Goal: Use online tool/utility

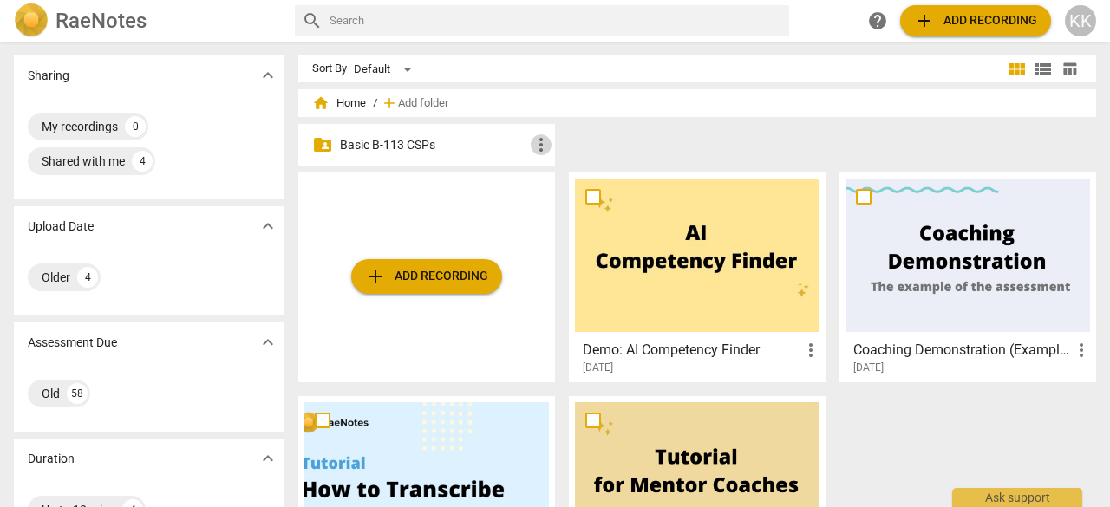
click at [537, 145] on span "more_vert" at bounding box center [541, 144] width 21 height 21
click at [514, 147] on div at bounding box center [555, 253] width 1110 height 507
click at [417, 272] on span "add Add recording" at bounding box center [426, 276] width 123 height 21
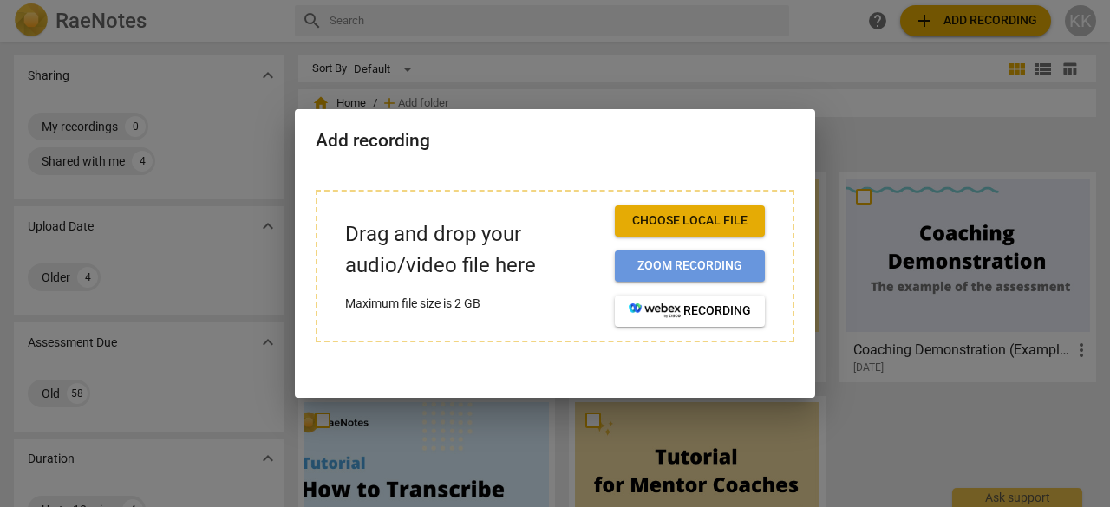
click at [730, 268] on span "Zoom recording" at bounding box center [690, 266] width 122 height 17
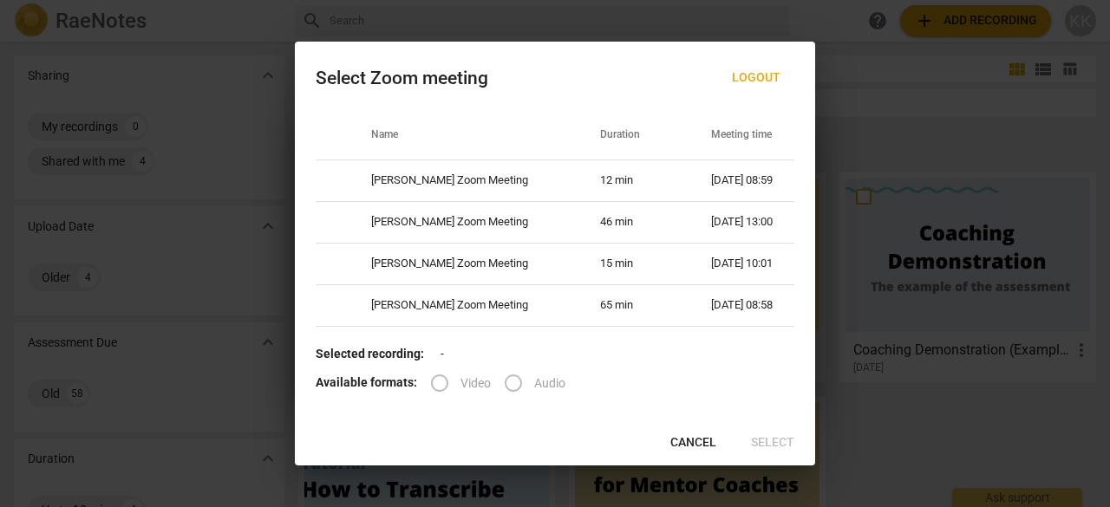
click at [690, 442] on span "Cancel" at bounding box center [693, 442] width 46 height 17
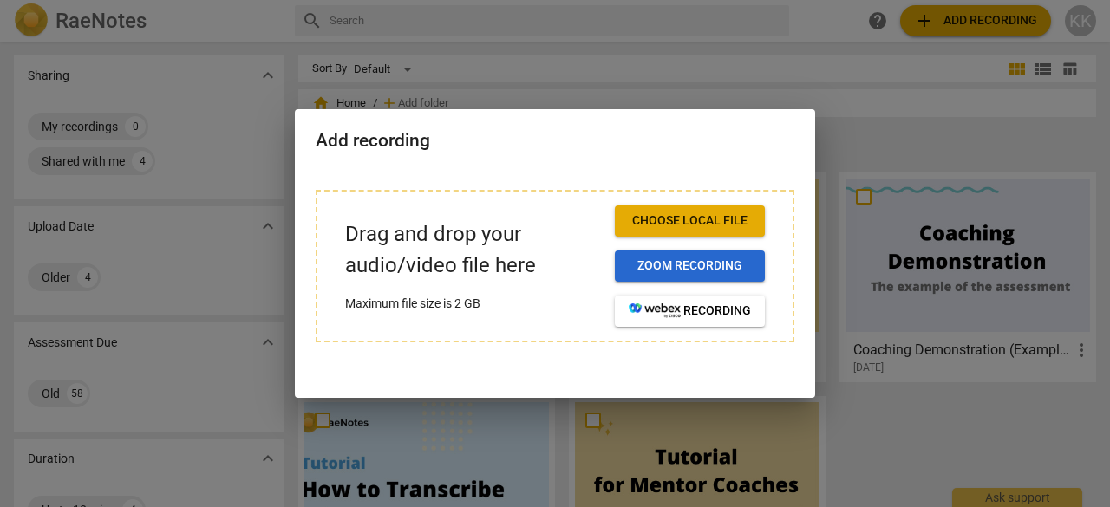
click at [716, 258] on span "Zoom recording" at bounding box center [690, 266] width 122 height 17
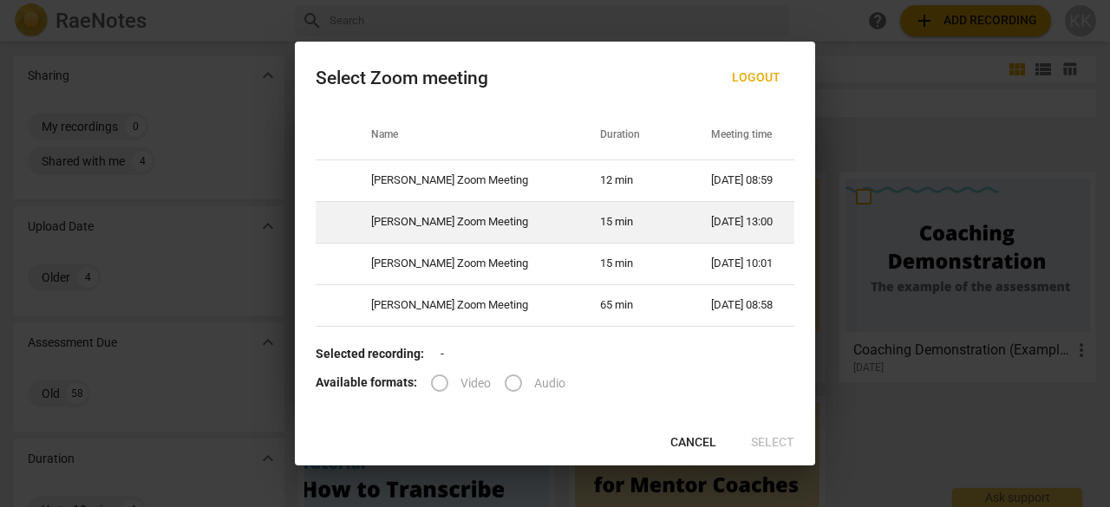
click at [735, 228] on td "[DATE] 13:00" at bounding box center [742, 222] width 104 height 42
radio input "true"
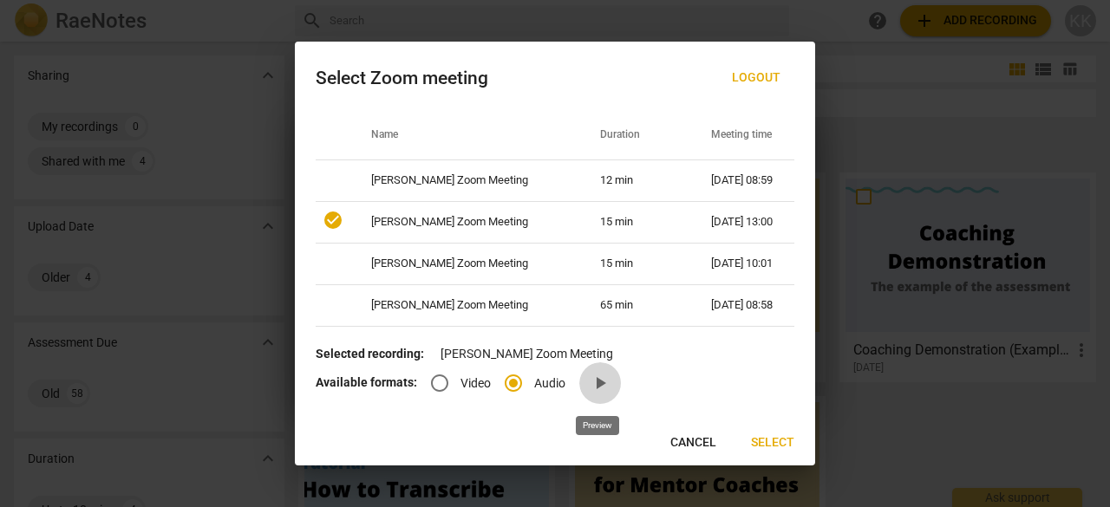
click at [613, 378] on span "play_arrow" at bounding box center [600, 383] width 42 height 21
click at [779, 443] on span "Select" at bounding box center [772, 442] width 43 height 17
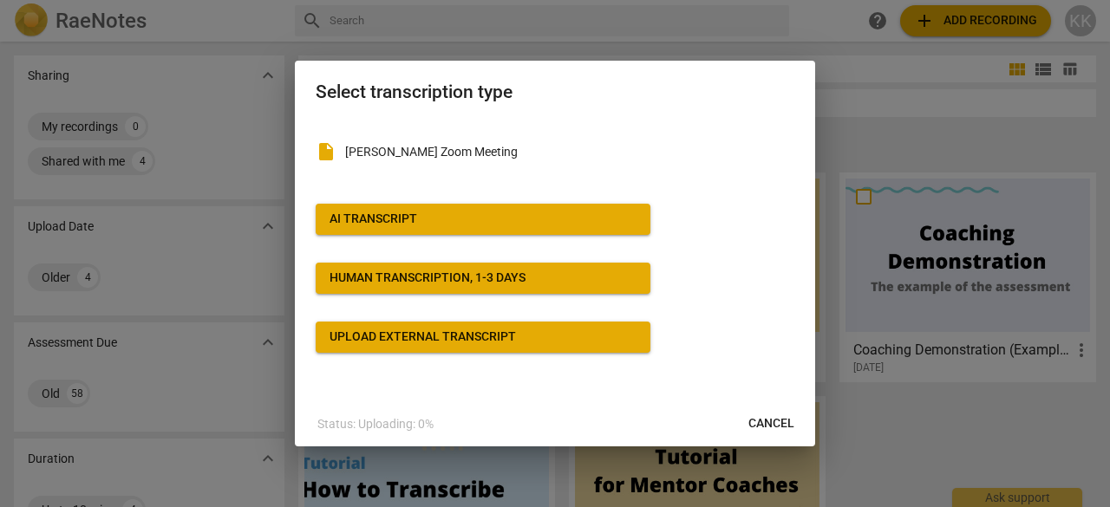
click at [531, 217] on span "AI Transcript" at bounding box center [483, 219] width 307 height 17
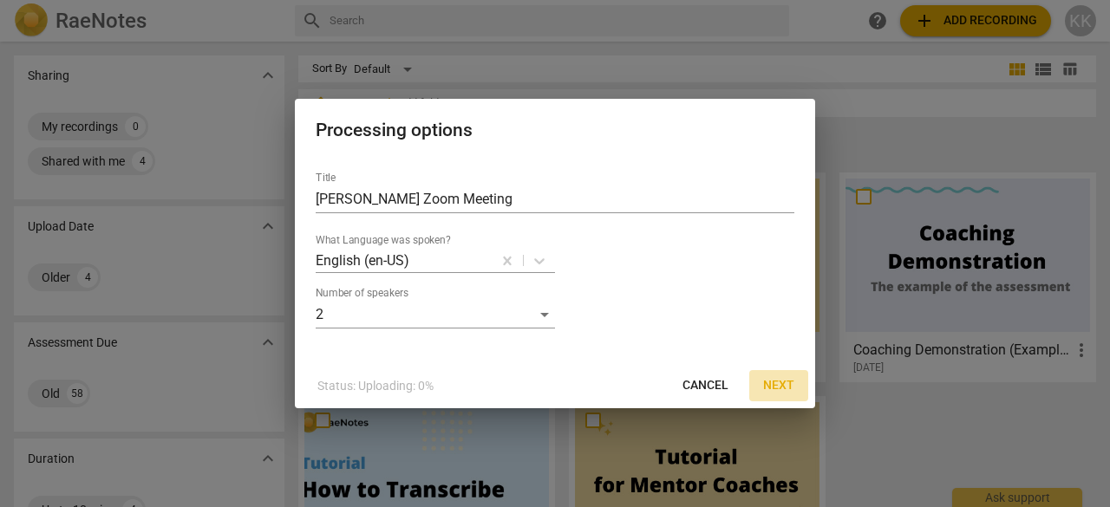
click at [777, 390] on span "Next" at bounding box center [778, 385] width 31 height 17
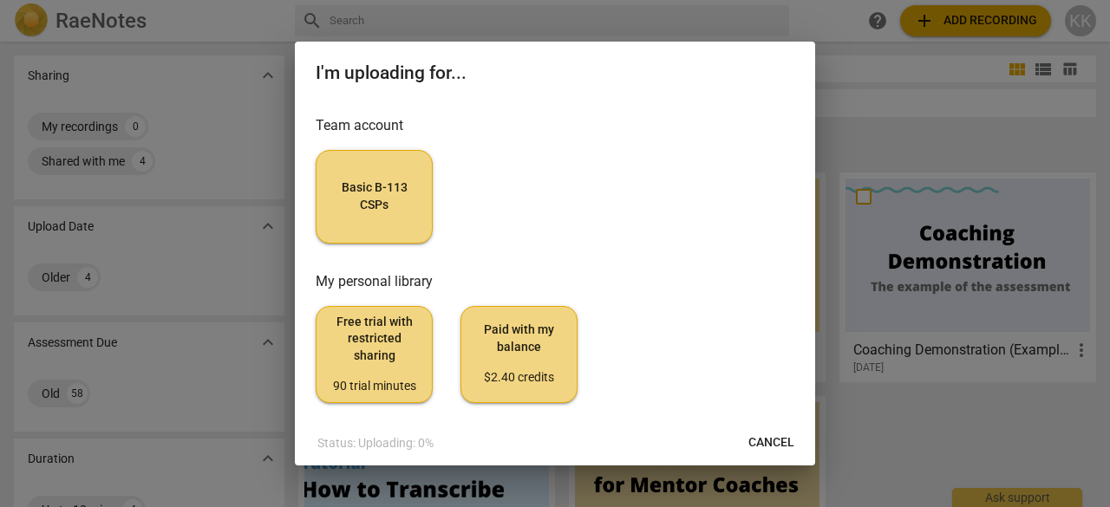
click at [381, 196] on span "Basic B-113 CSPs" at bounding box center [374, 197] width 88 height 34
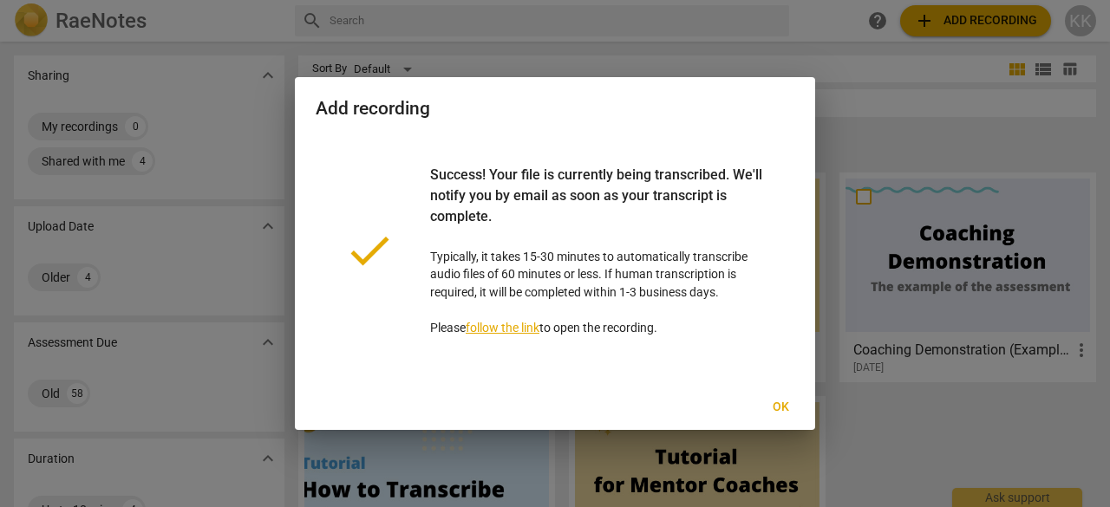
click at [797, 410] on button "Ok" at bounding box center [781, 407] width 56 height 31
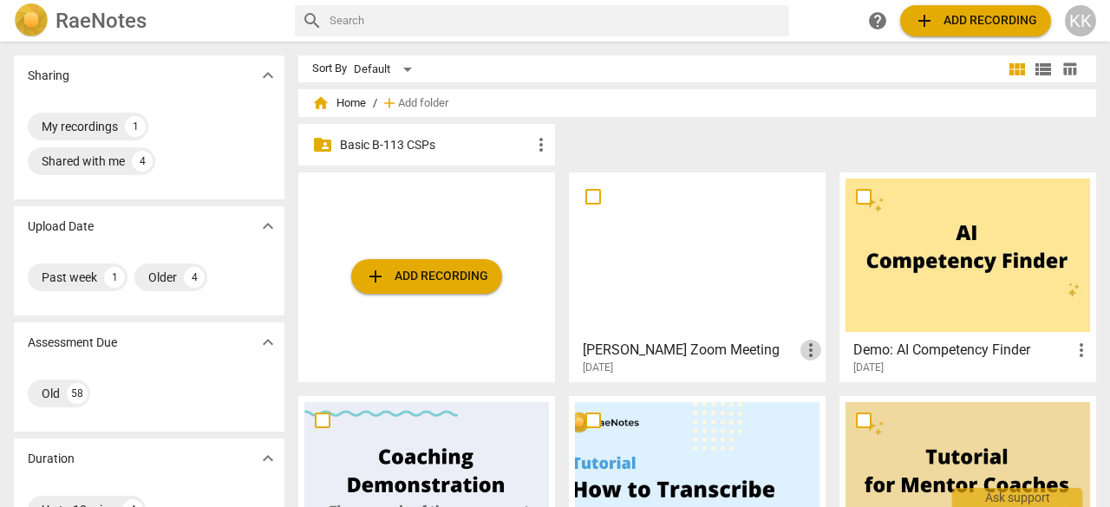
click at [815, 356] on span "more_vert" at bounding box center [810, 350] width 21 height 21
click at [694, 363] on div at bounding box center [555, 253] width 1110 height 507
click at [806, 357] on span "more_vert" at bounding box center [810, 350] width 21 height 21
click at [671, 349] on div at bounding box center [555, 253] width 1110 height 507
click at [595, 197] on input "checkbox" at bounding box center [593, 196] width 36 height 21
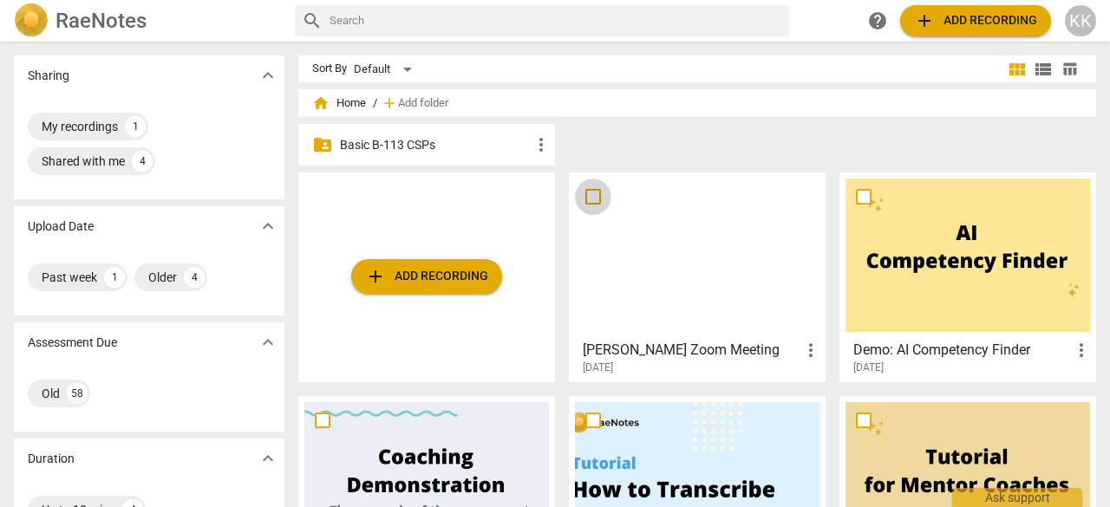
checkbox input "false"
click at [595, 197] on input "checkbox" at bounding box center [593, 196] width 36 height 21
click at [689, 250] on div at bounding box center [697, 255] width 245 height 153
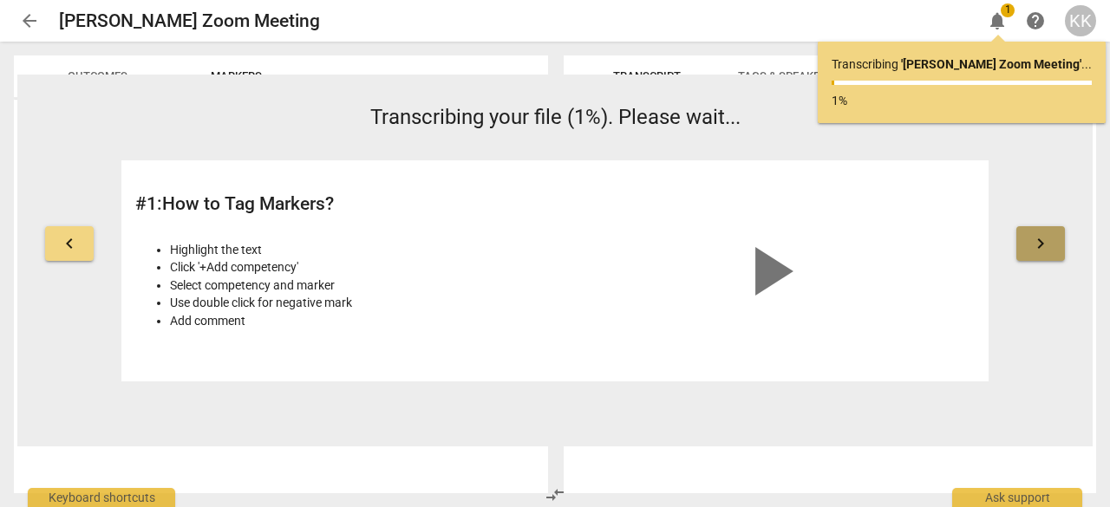
click at [1048, 244] on span "keyboard_arrow_right" at bounding box center [1040, 243] width 21 height 21
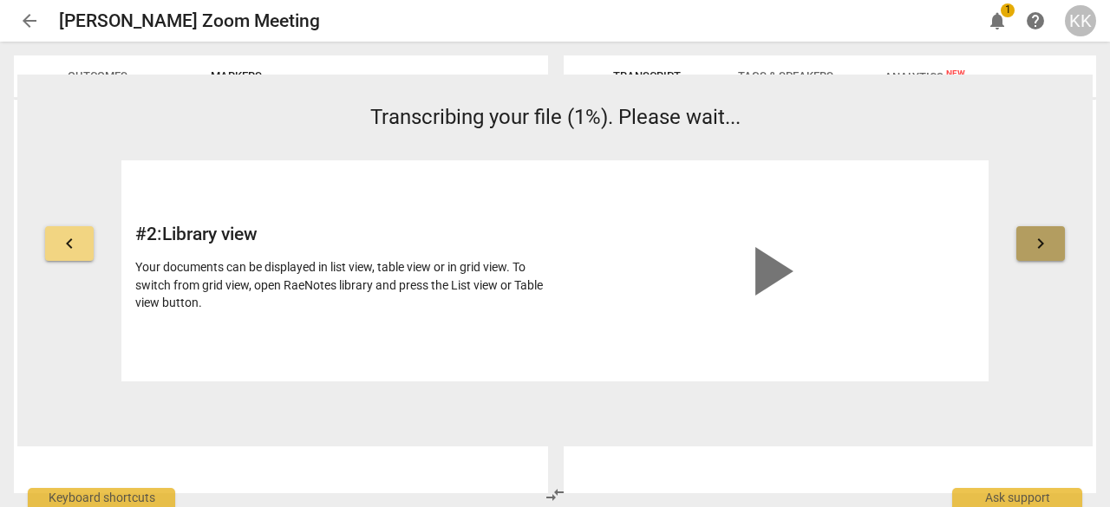
click at [1048, 244] on span "keyboard_arrow_right" at bounding box center [1040, 243] width 21 height 21
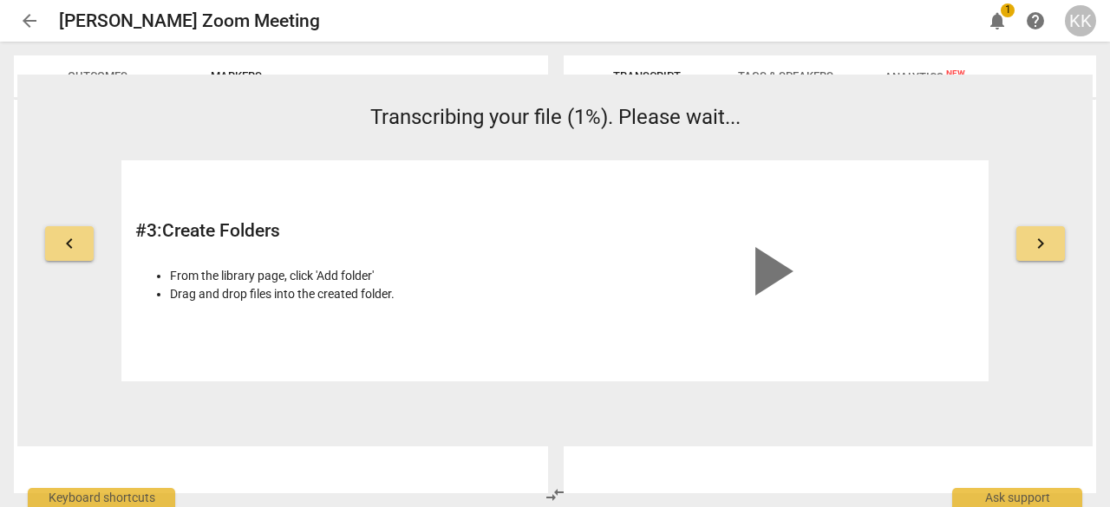
click at [1048, 244] on span "keyboard_arrow_right" at bounding box center [1040, 243] width 21 height 21
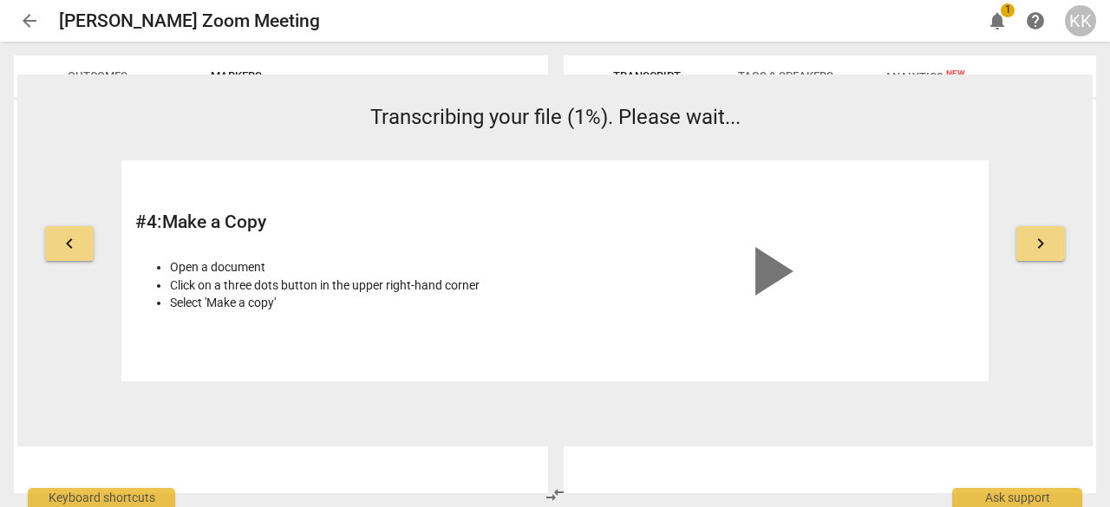
click at [1048, 244] on span "keyboard_arrow_right" at bounding box center [1040, 243] width 21 height 21
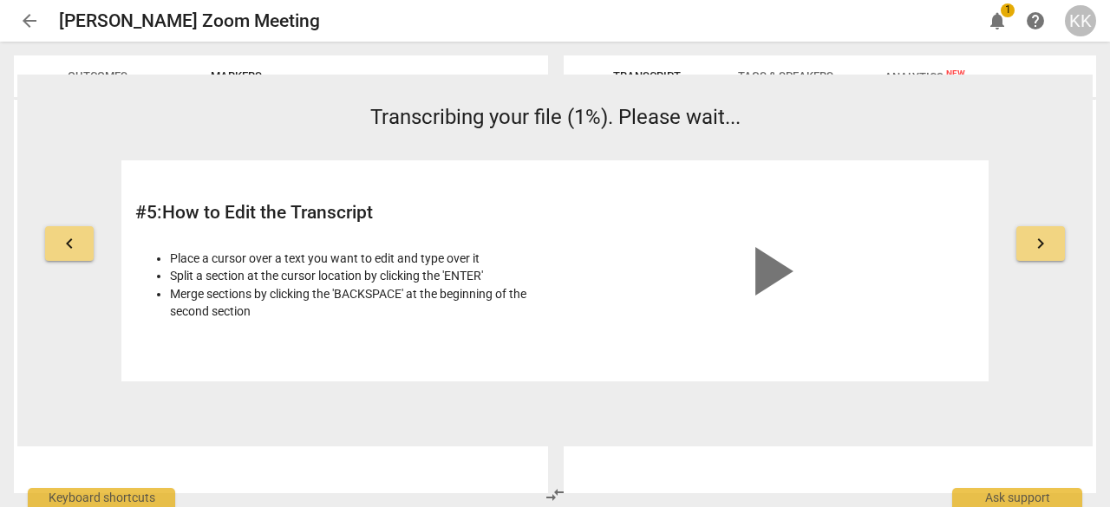
click at [1048, 244] on span "keyboard_arrow_right" at bounding box center [1040, 243] width 21 height 21
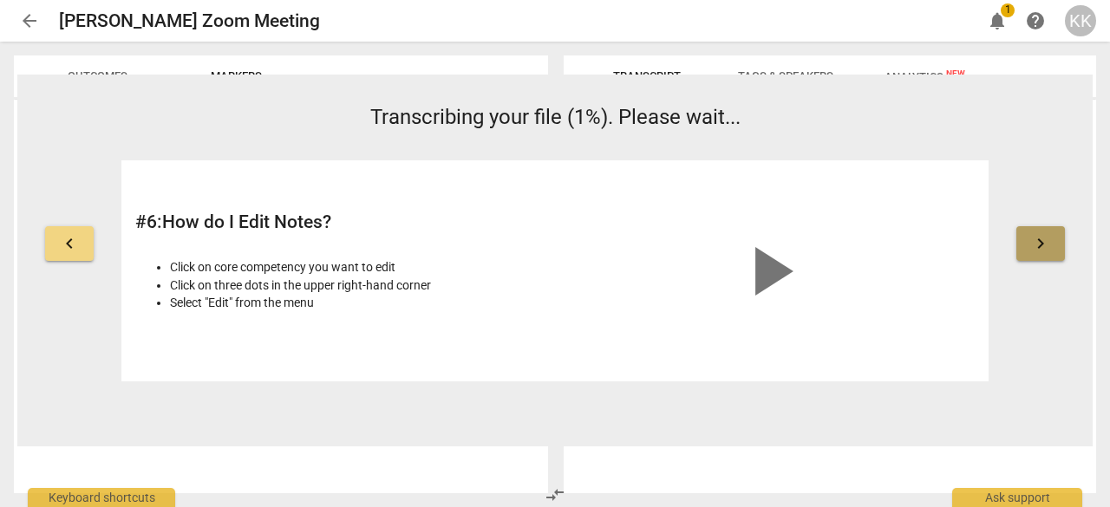
click at [1048, 245] on span "keyboard_arrow_right" at bounding box center [1040, 243] width 21 height 21
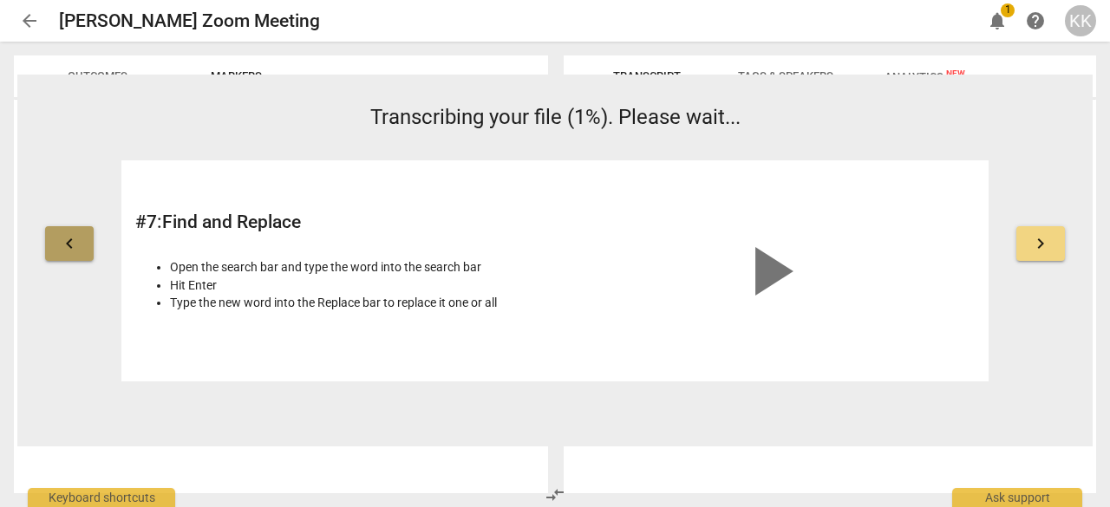
click at [61, 229] on button "keyboard_arrow_left" at bounding box center [69, 243] width 49 height 35
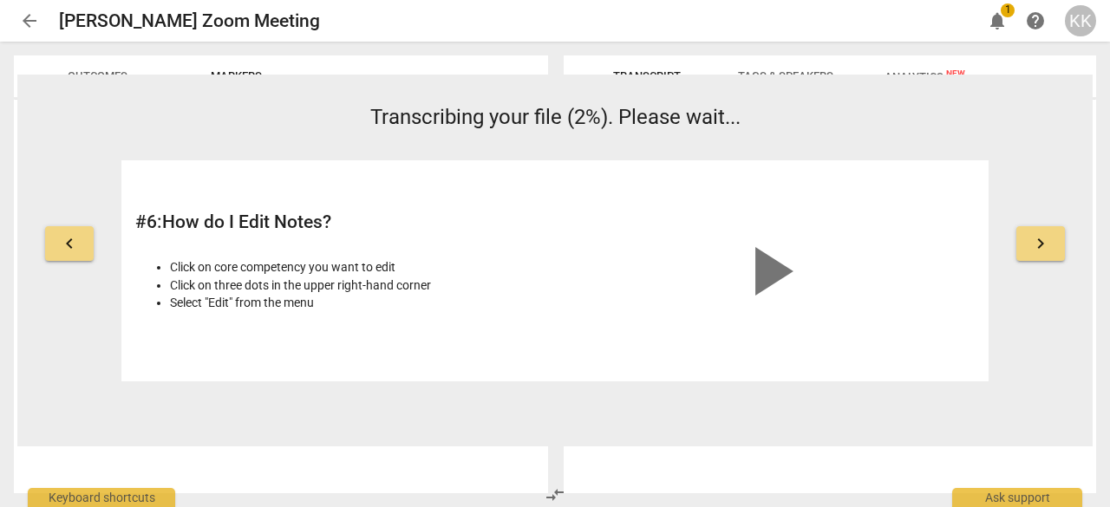
click at [537, 67] on div at bounding box center [541, 74] width 14 height 36
click at [1032, 57] on div "Transcript Tags & Speakers Analytics New" at bounding box center [830, 77] width 505 height 42
click at [1034, 244] on span "keyboard_arrow_right" at bounding box center [1040, 243] width 21 height 21
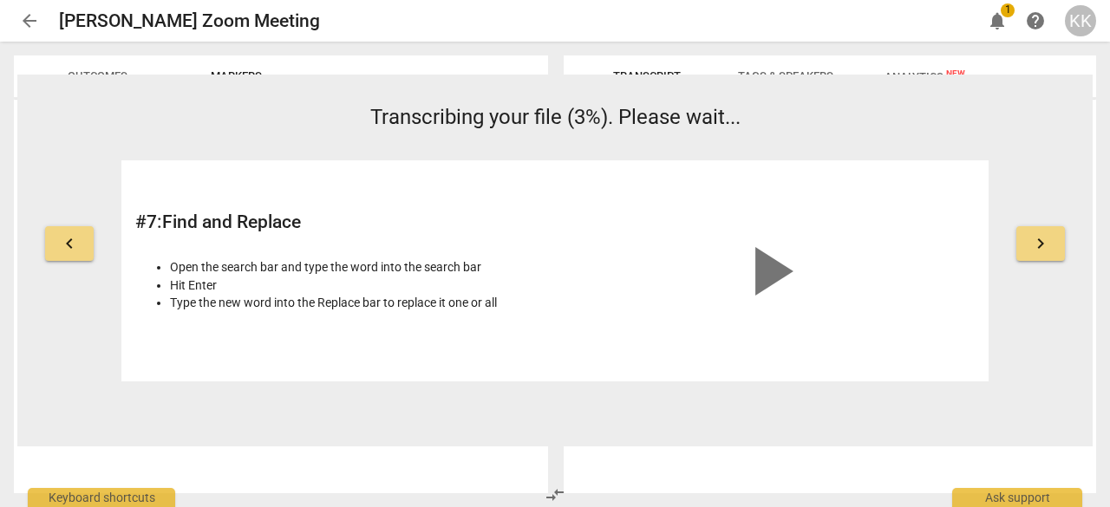
click at [1034, 244] on span "keyboard_arrow_right" at bounding box center [1040, 243] width 21 height 21
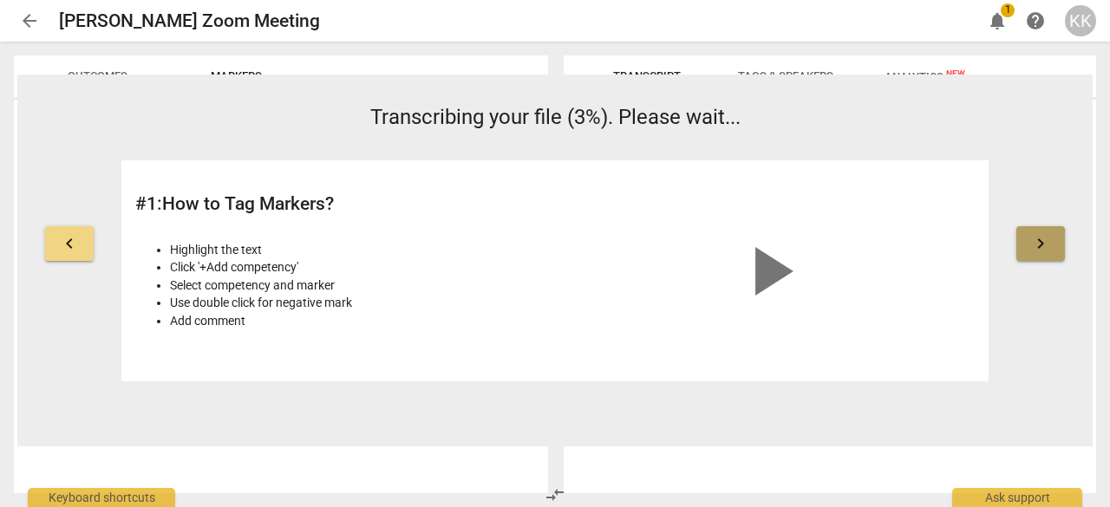
click at [1034, 244] on span "keyboard_arrow_right" at bounding box center [1040, 243] width 21 height 21
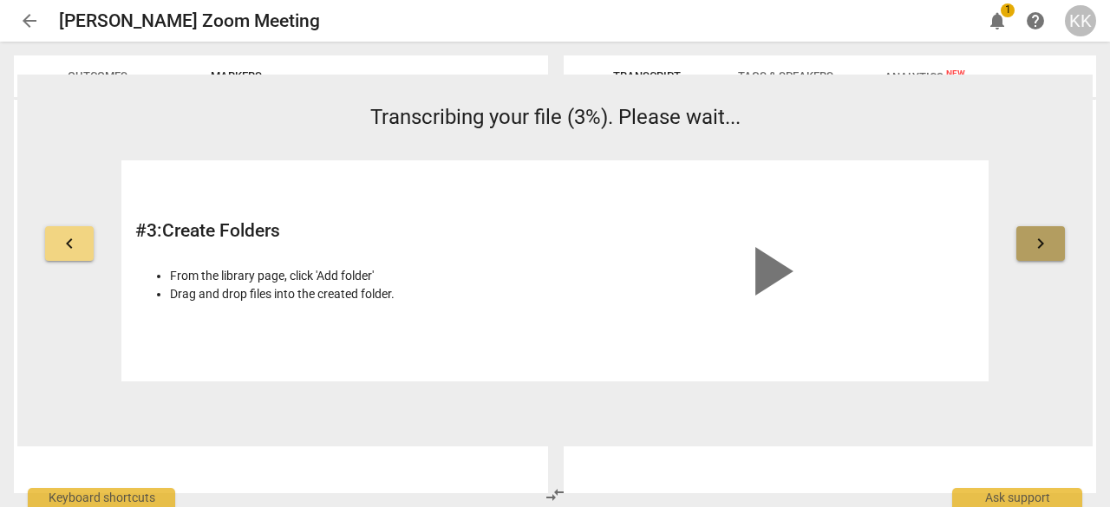
click at [1034, 244] on span "keyboard_arrow_right" at bounding box center [1040, 243] width 21 height 21
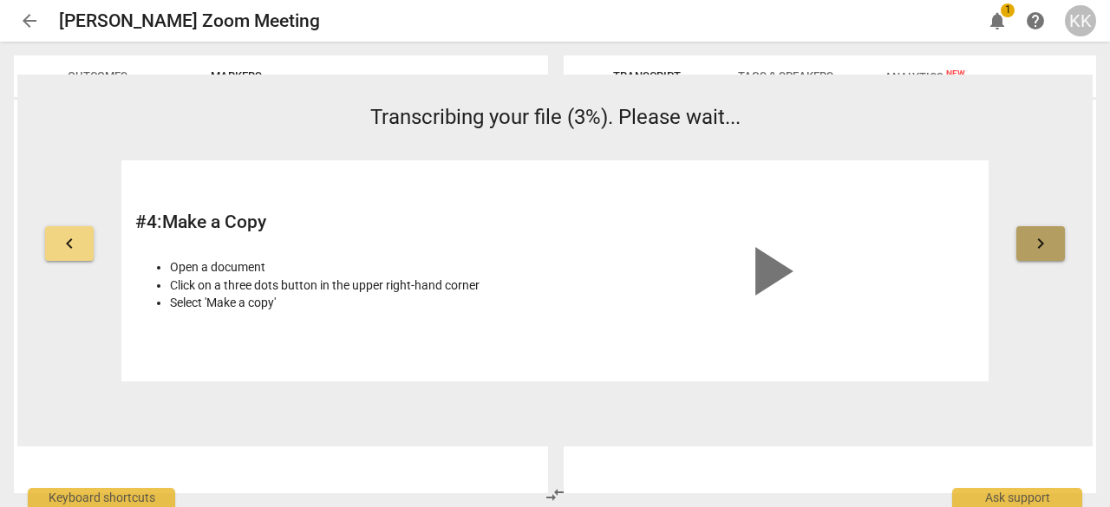
click at [1034, 244] on span "keyboard_arrow_right" at bounding box center [1040, 243] width 21 height 21
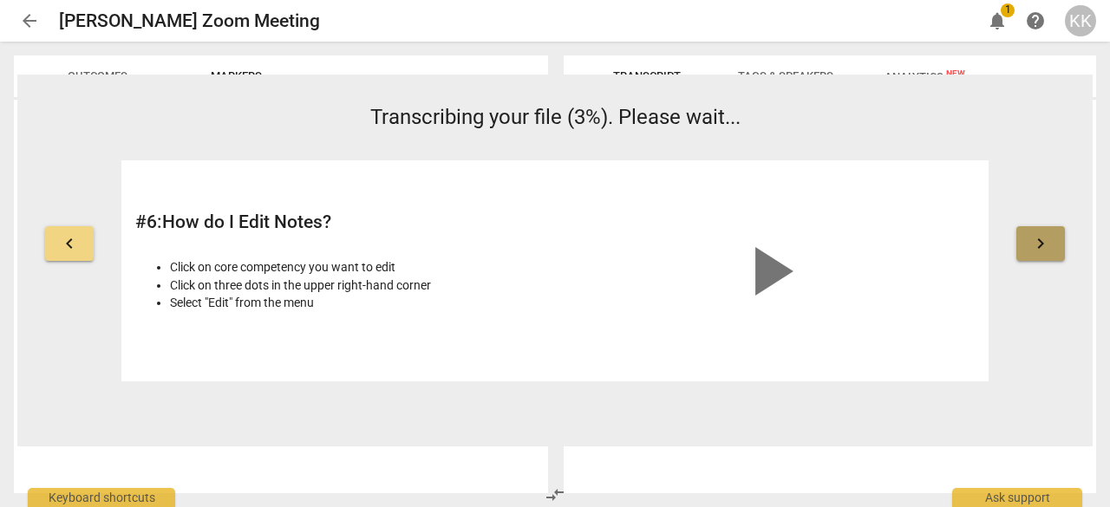
click at [1034, 244] on span "keyboard_arrow_right" at bounding box center [1040, 243] width 21 height 21
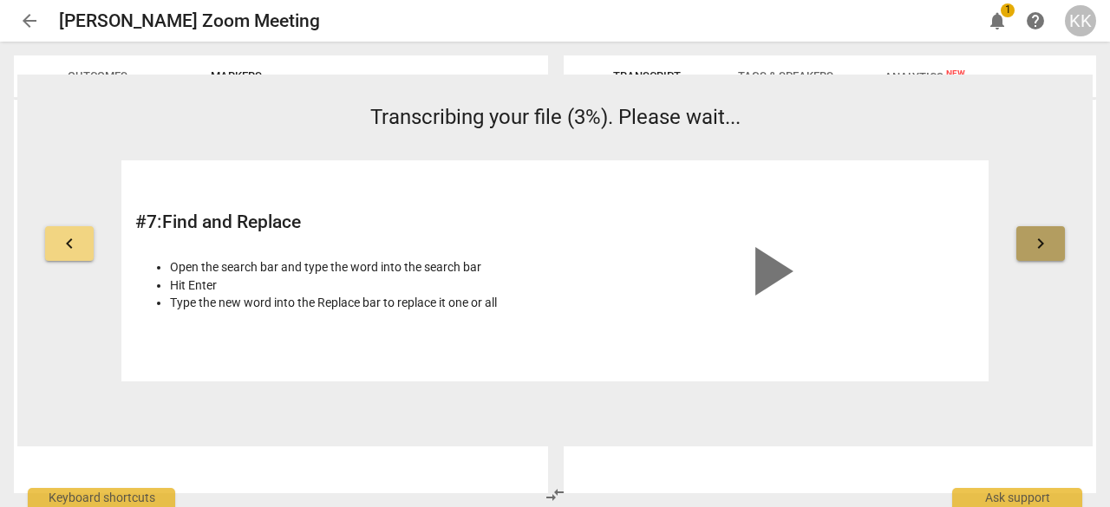
click at [1034, 244] on span "keyboard_arrow_right" at bounding box center [1040, 243] width 21 height 21
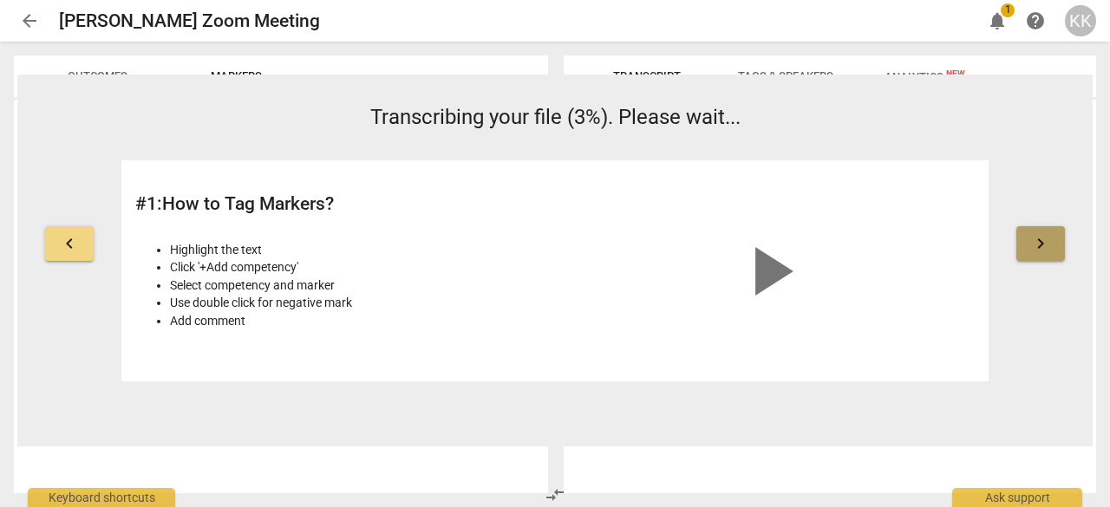
click at [1034, 244] on span "keyboard_arrow_right" at bounding box center [1040, 243] width 21 height 21
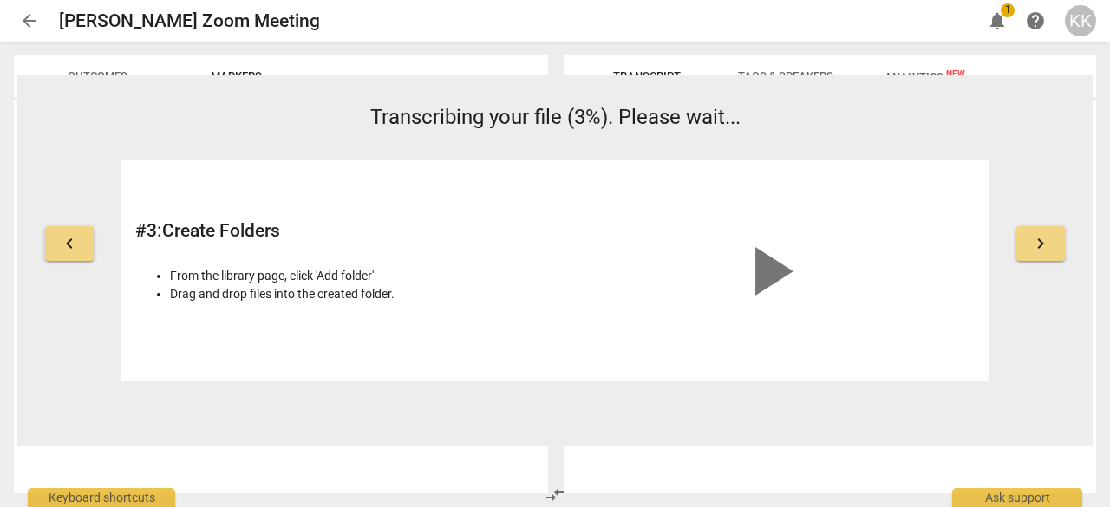
click at [1034, 244] on span "keyboard_arrow_right" at bounding box center [1040, 243] width 21 height 21
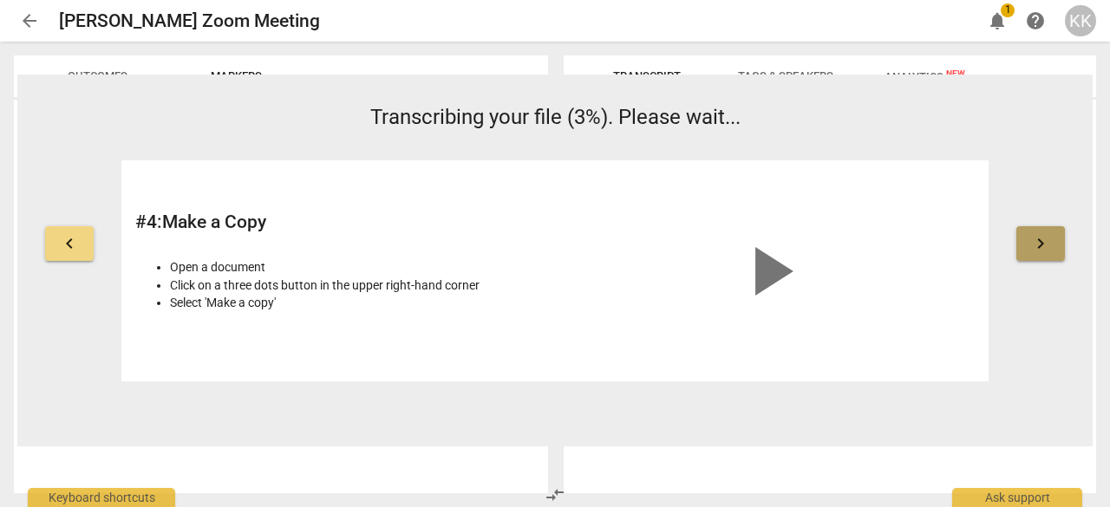
click at [1034, 244] on span "keyboard_arrow_right" at bounding box center [1040, 243] width 21 height 21
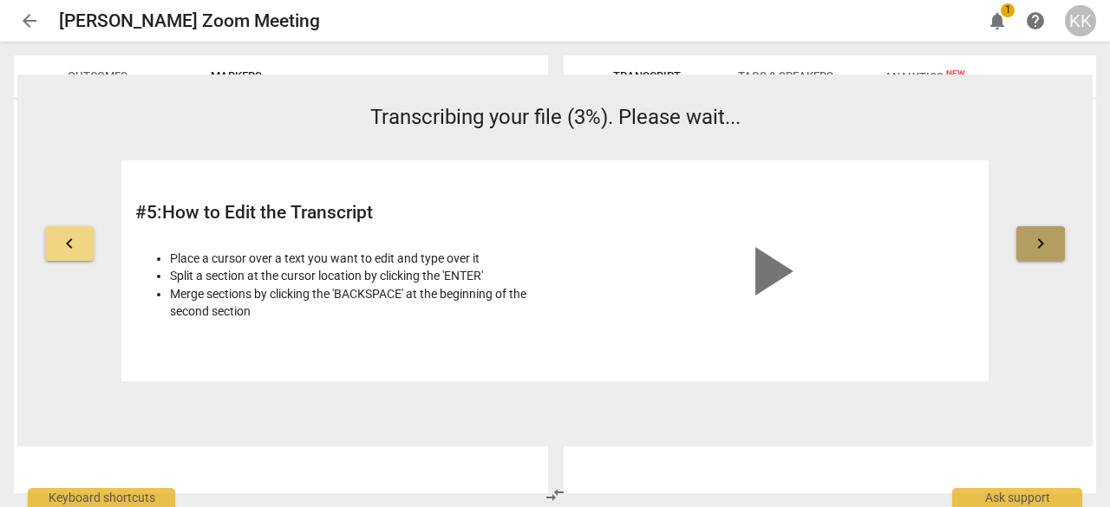
click at [1034, 244] on span "keyboard_arrow_right" at bounding box center [1040, 243] width 21 height 21
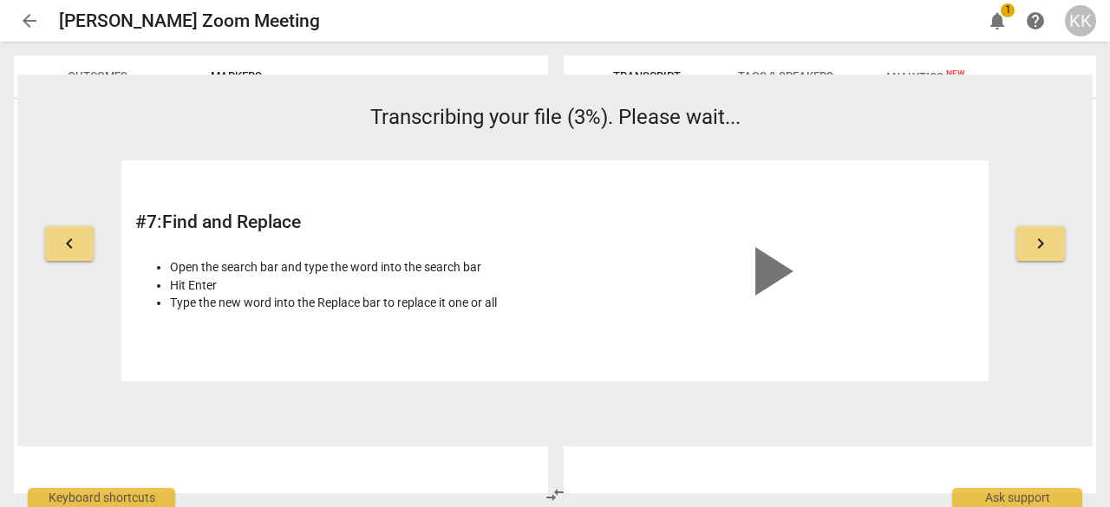
click at [1034, 244] on span "keyboard_arrow_right" at bounding box center [1040, 243] width 21 height 21
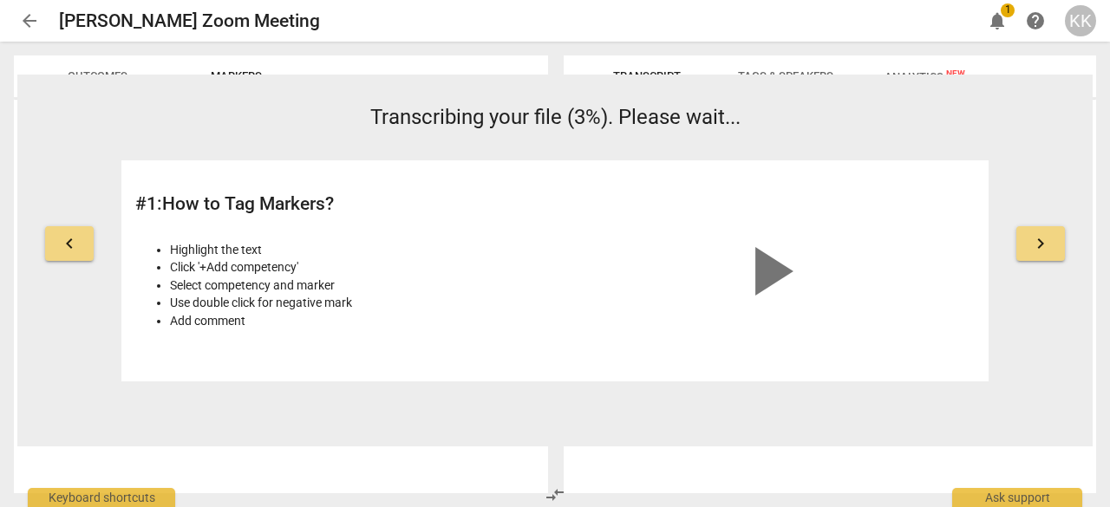
click at [1034, 244] on span "keyboard_arrow_right" at bounding box center [1040, 243] width 21 height 21
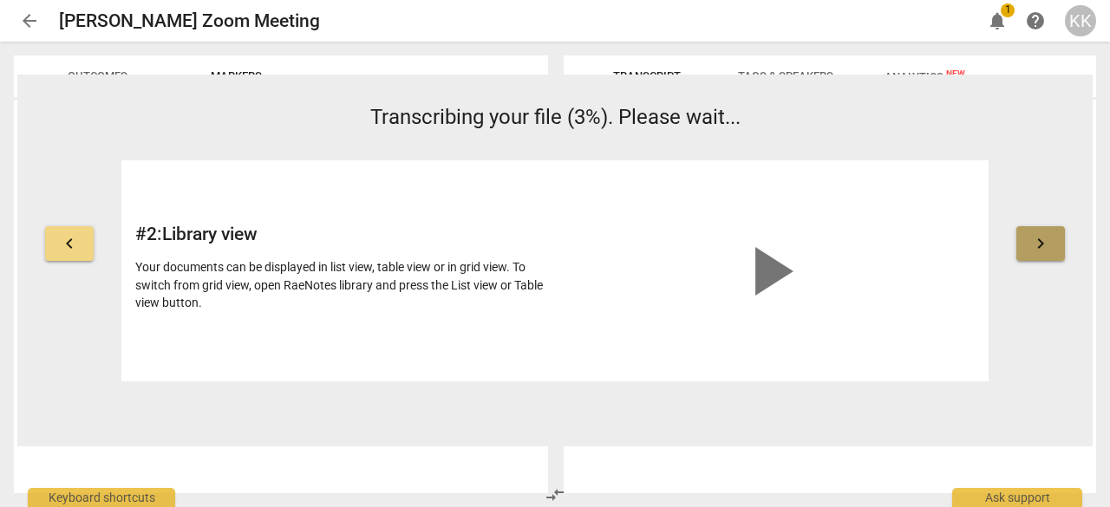
click at [1034, 244] on span "keyboard_arrow_right" at bounding box center [1040, 243] width 21 height 21
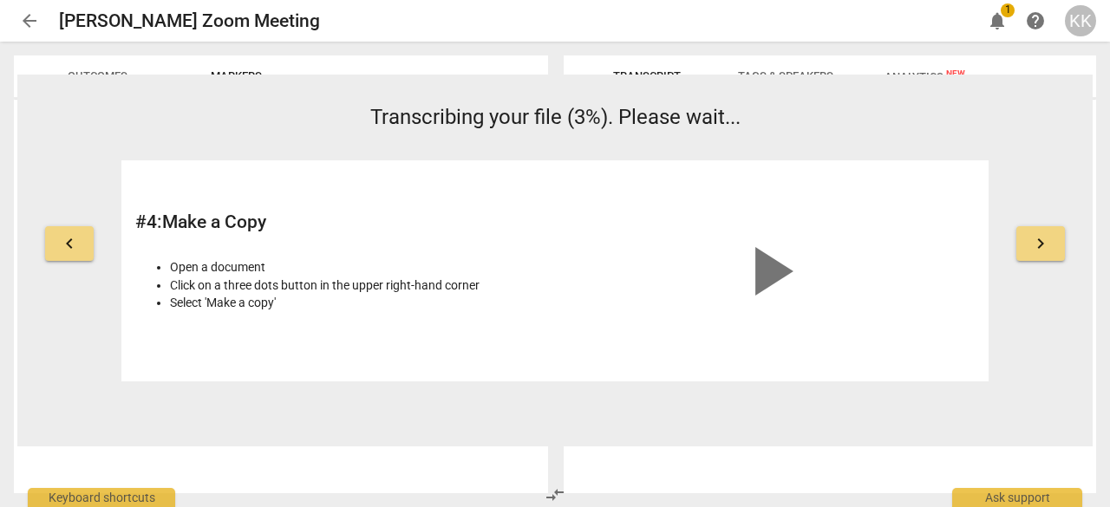
click at [1034, 244] on span "keyboard_arrow_right" at bounding box center [1040, 243] width 21 height 21
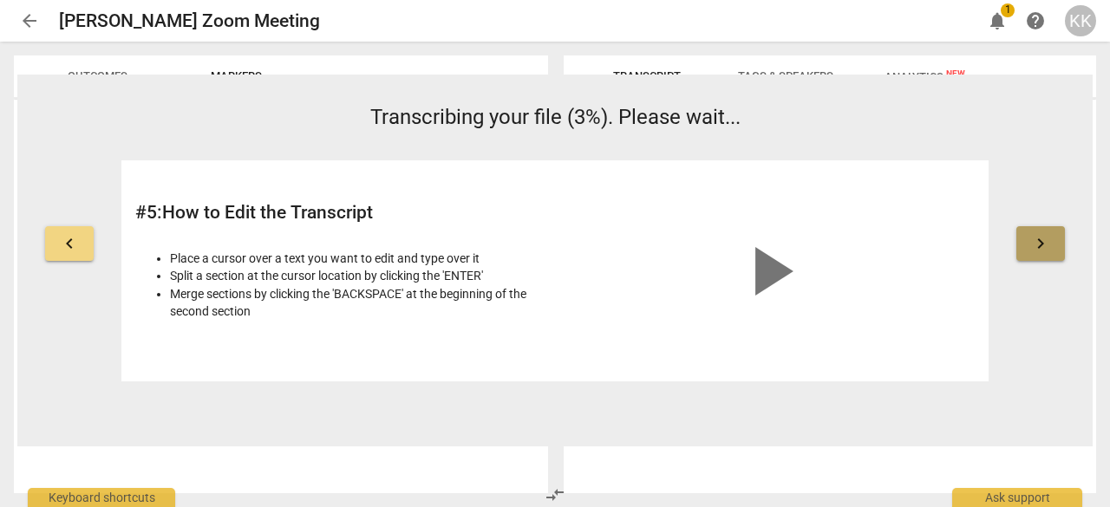
click at [1034, 244] on span "keyboard_arrow_right" at bounding box center [1040, 243] width 21 height 21
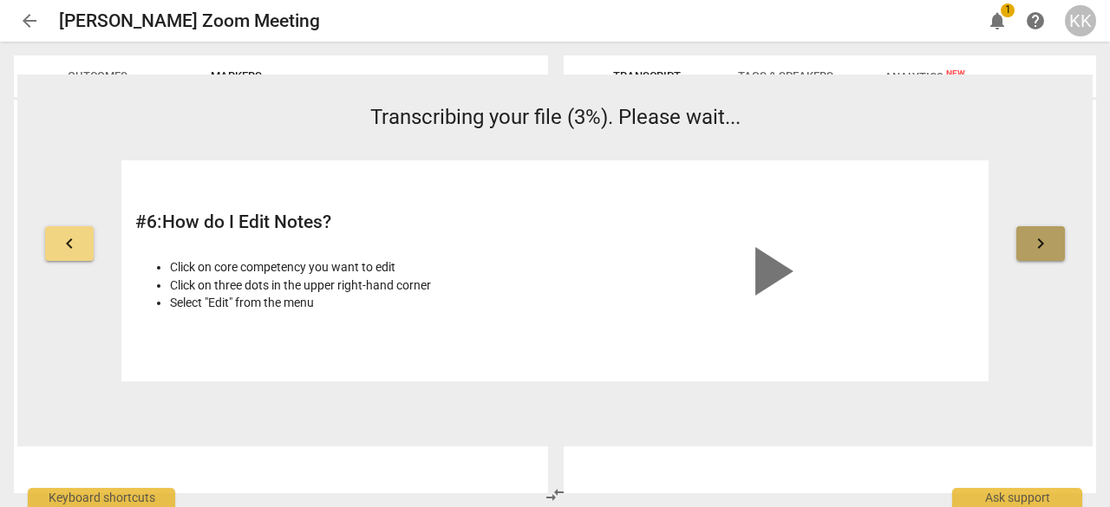
click at [1034, 244] on span "keyboard_arrow_right" at bounding box center [1040, 243] width 21 height 21
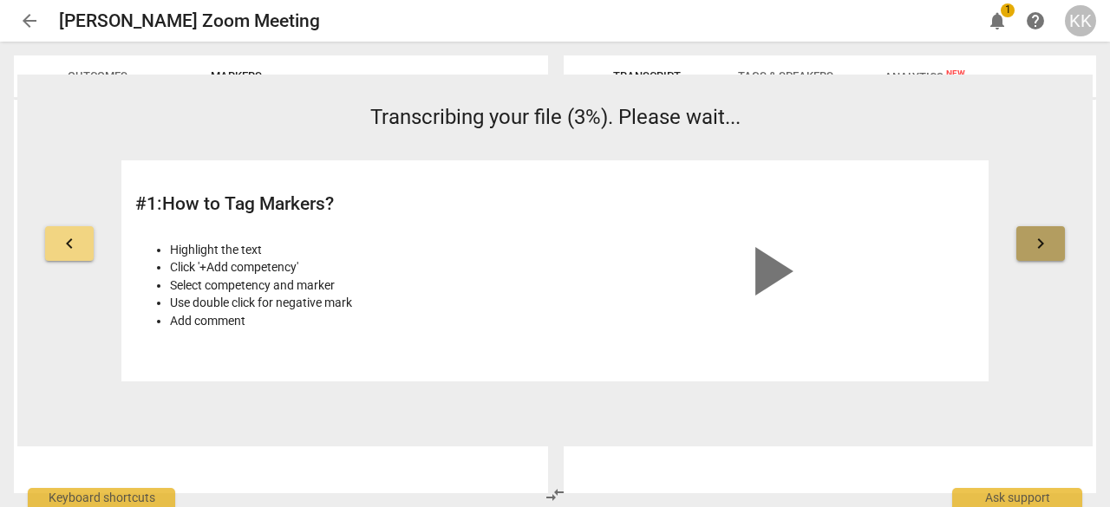
click at [1034, 244] on span "keyboard_arrow_right" at bounding box center [1040, 243] width 21 height 21
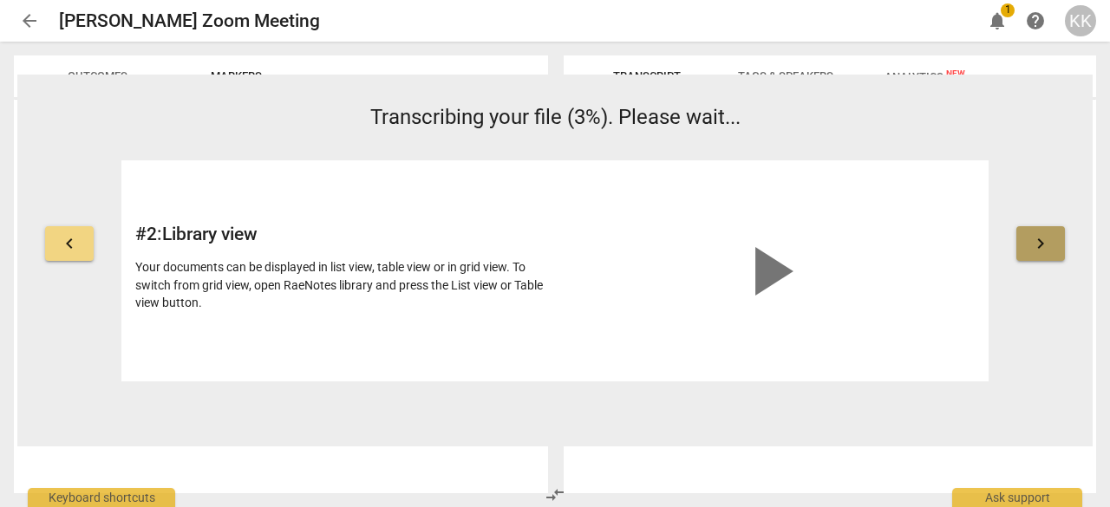
click at [1034, 244] on span "keyboard_arrow_right" at bounding box center [1040, 243] width 21 height 21
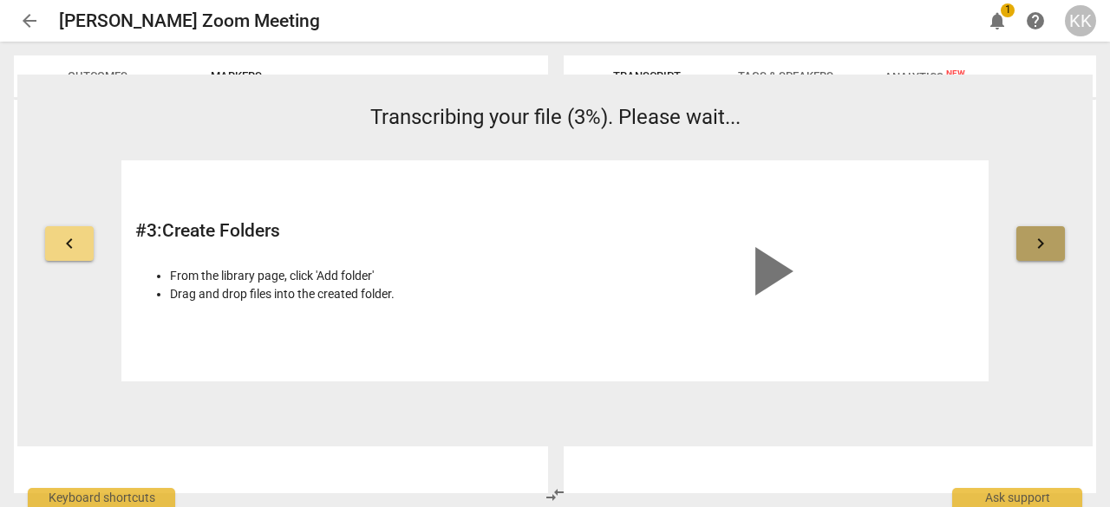
click at [1034, 244] on span "keyboard_arrow_right" at bounding box center [1040, 243] width 21 height 21
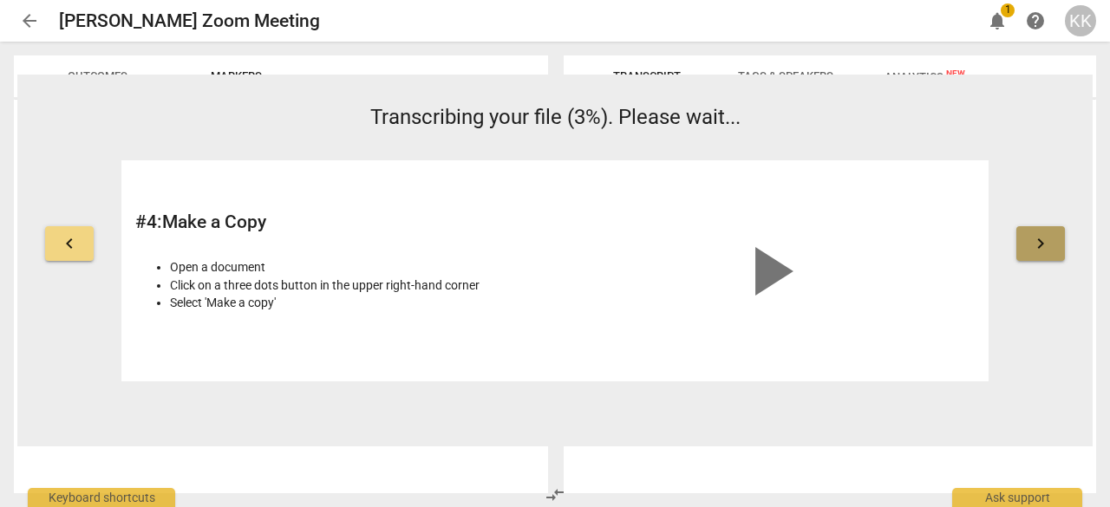
click at [1034, 244] on span "keyboard_arrow_right" at bounding box center [1040, 243] width 21 height 21
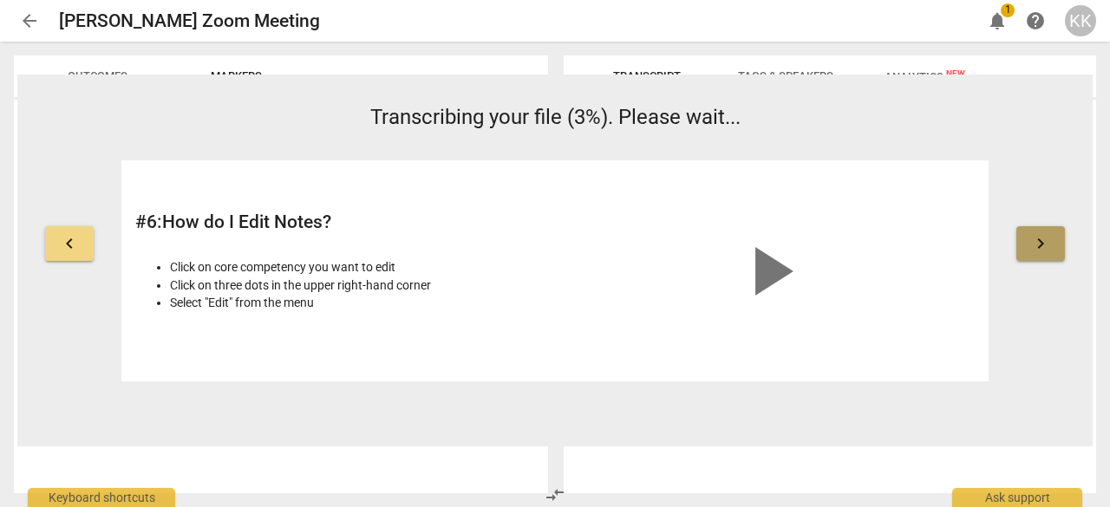
click at [1034, 238] on span "keyboard_arrow_right" at bounding box center [1040, 243] width 21 height 21
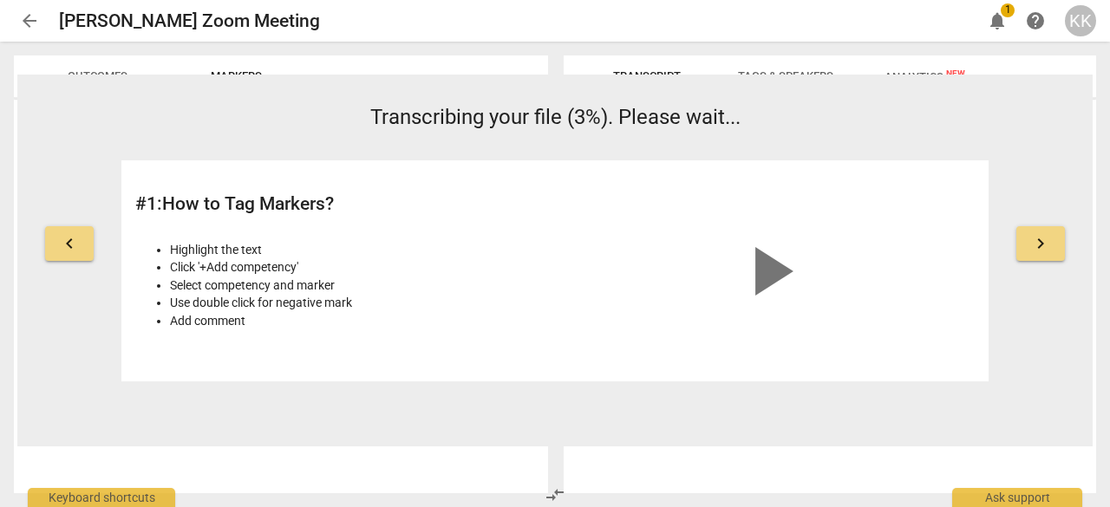
click at [1034, 238] on span "keyboard_arrow_right" at bounding box center [1040, 243] width 21 height 21
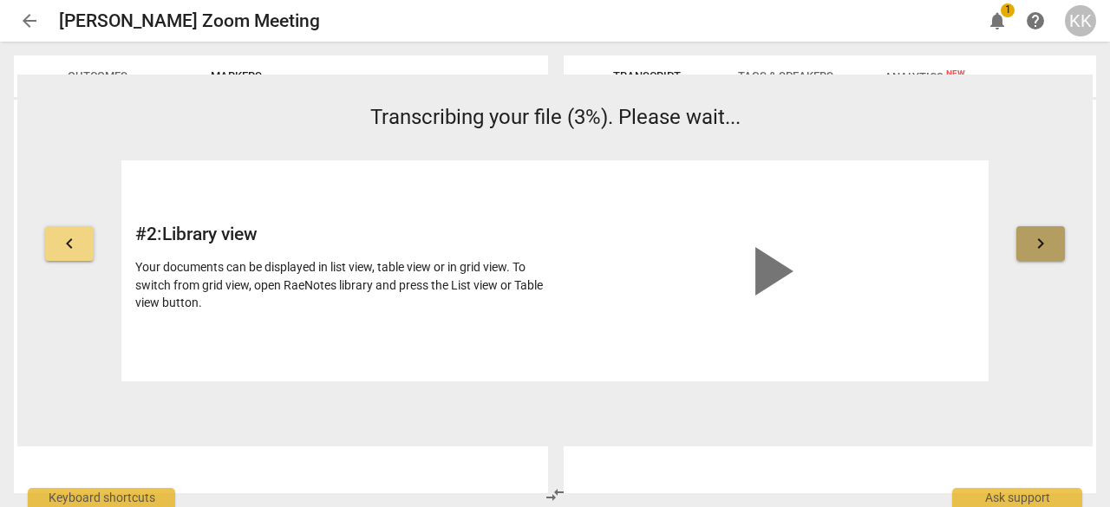
click at [1034, 238] on span "keyboard_arrow_right" at bounding box center [1040, 243] width 21 height 21
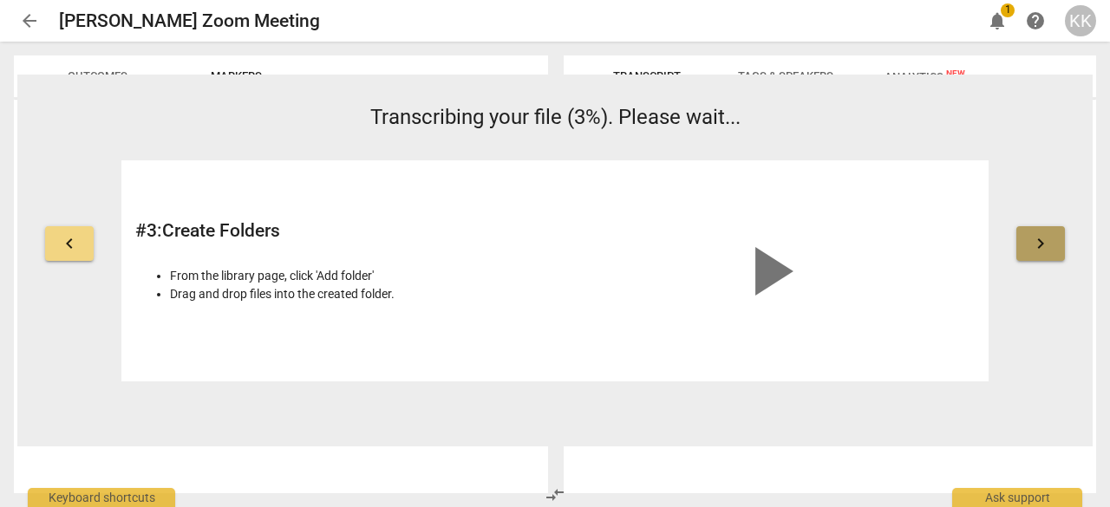
click at [1034, 238] on span "keyboard_arrow_right" at bounding box center [1040, 243] width 21 height 21
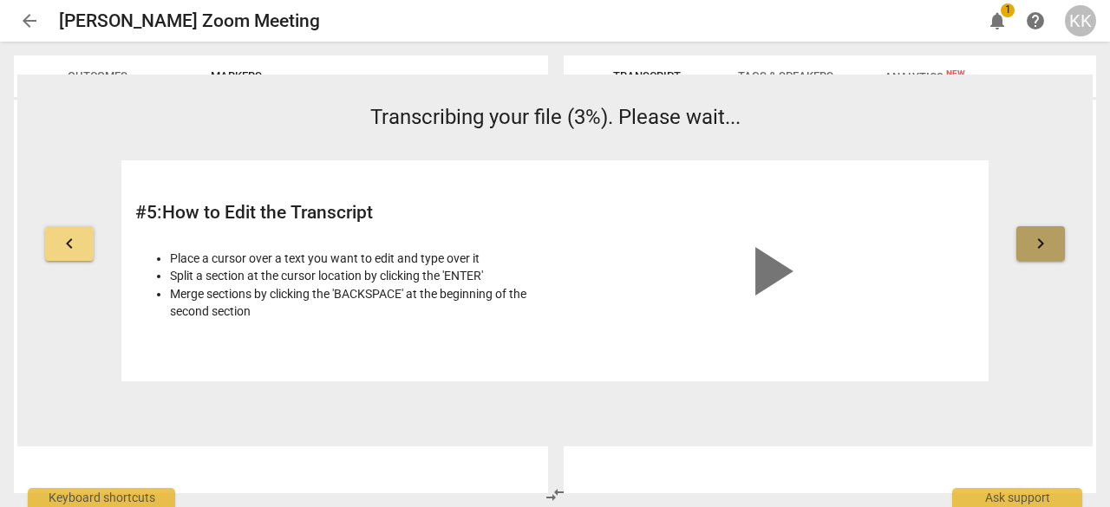
click at [1034, 238] on span "keyboard_arrow_right" at bounding box center [1040, 243] width 21 height 21
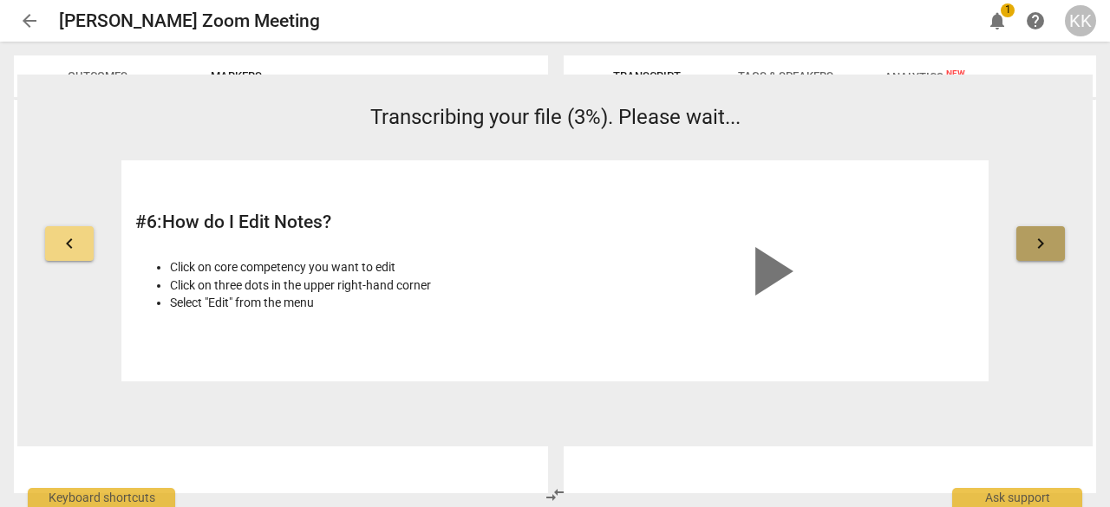
click at [1034, 238] on span "keyboard_arrow_right" at bounding box center [1040, 243] width 21 height 21
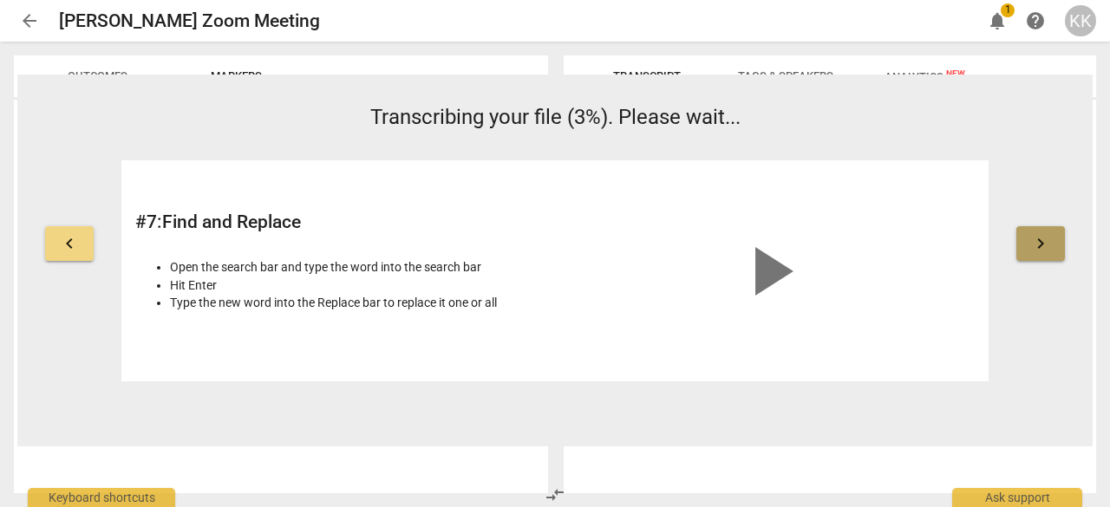
click at [1034, 238] on span "keyboard_arrow_right" at bounding box center [1040, 243] width 21 height 21
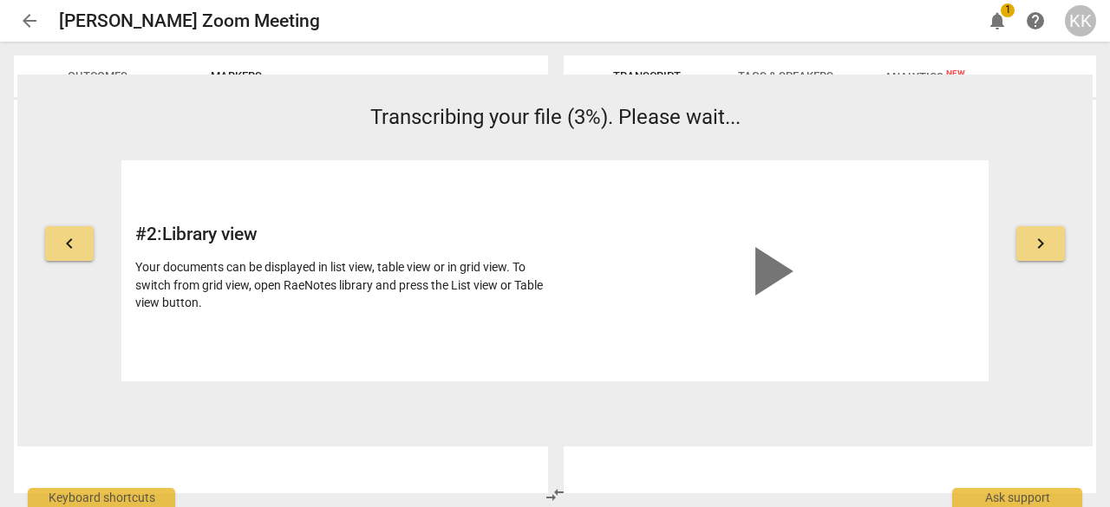
click at [1034, 238] on span "keyboard_arrow_right" at bounding box center [1040, 243] width 21 height 21
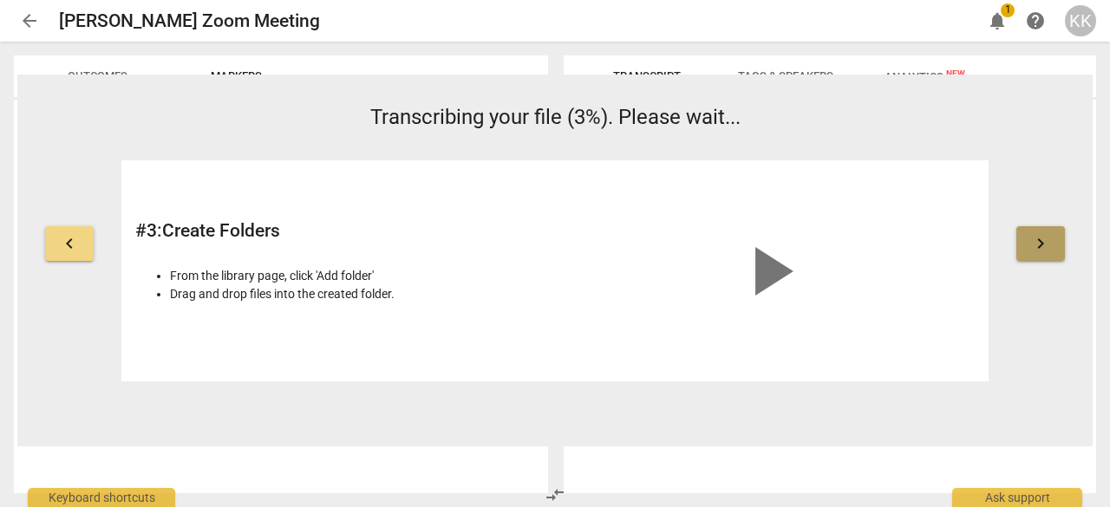
click at [1034, 238] on span "keyboard_arrow_right" at bounding box center [1040, 243] width 21 height 21
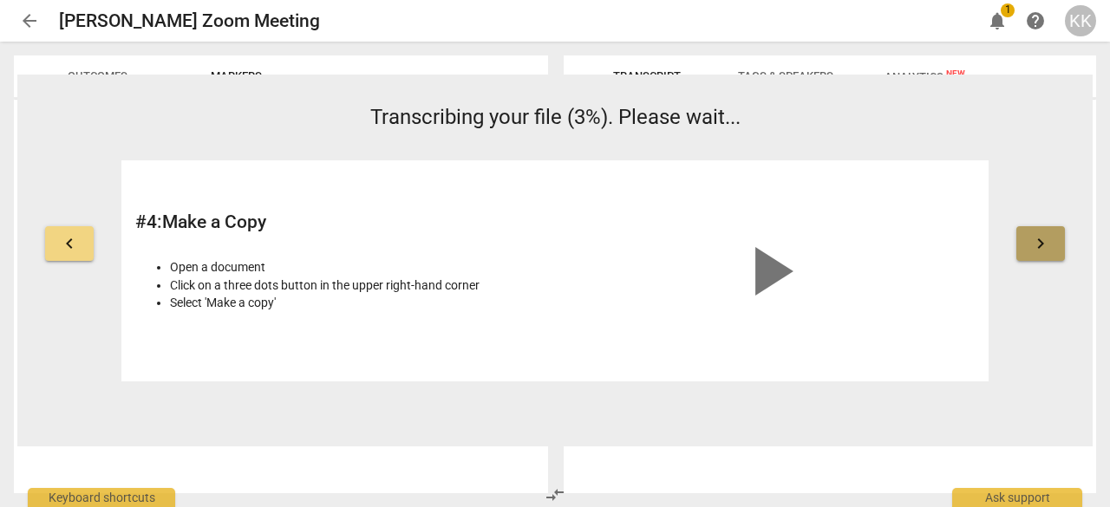
click at [1034, 238] on span "keyboard_arrow_right" at bounding box center [1040, 243] width 21 height 21
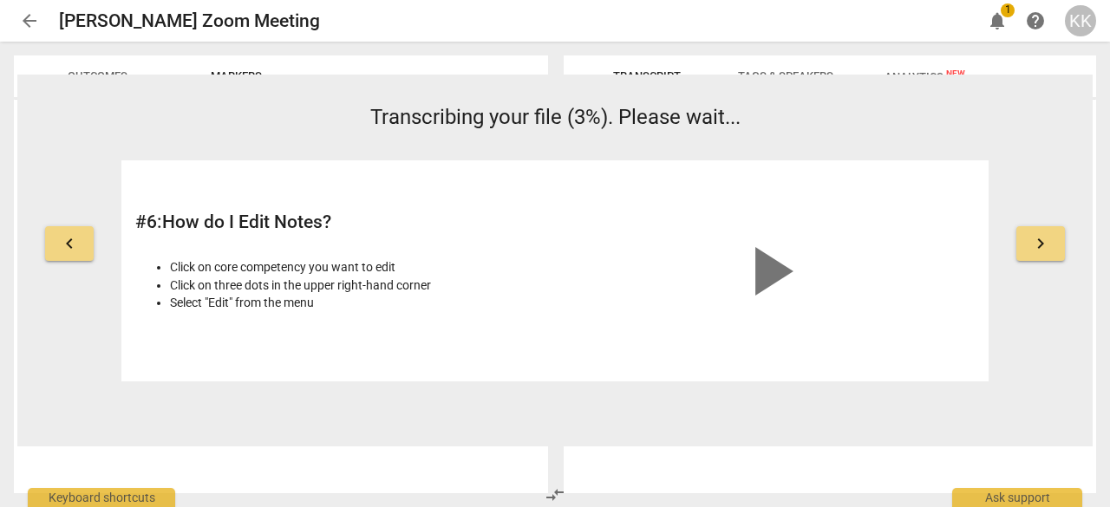
click at [1034, 238] on span "keyboard_arrow_right" at bounding box center [1040, 243] width 21 height 21
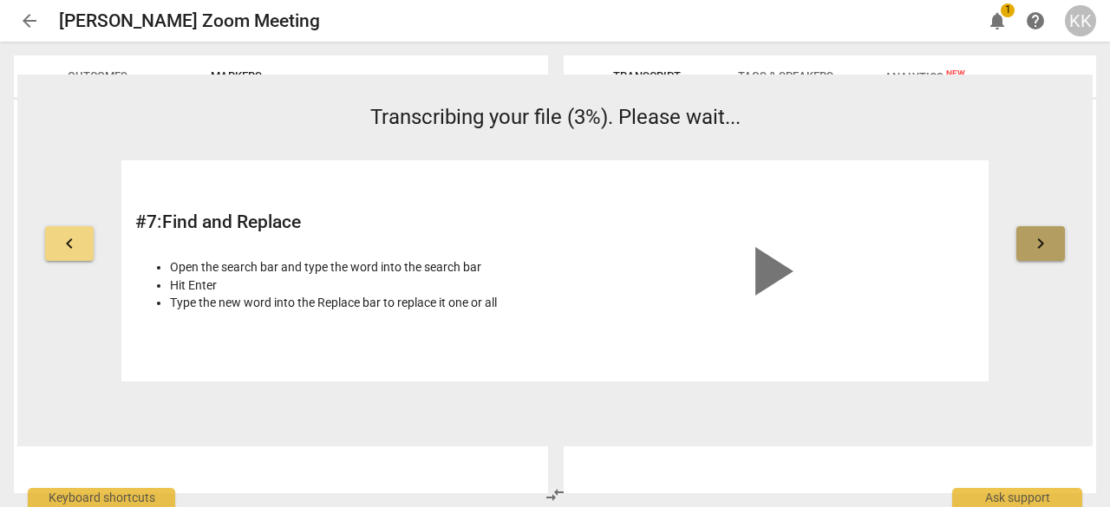
click at [1034, 238] on span "keyboard_arrow_right" at bounding box center [1040, 243] width 21 height 21
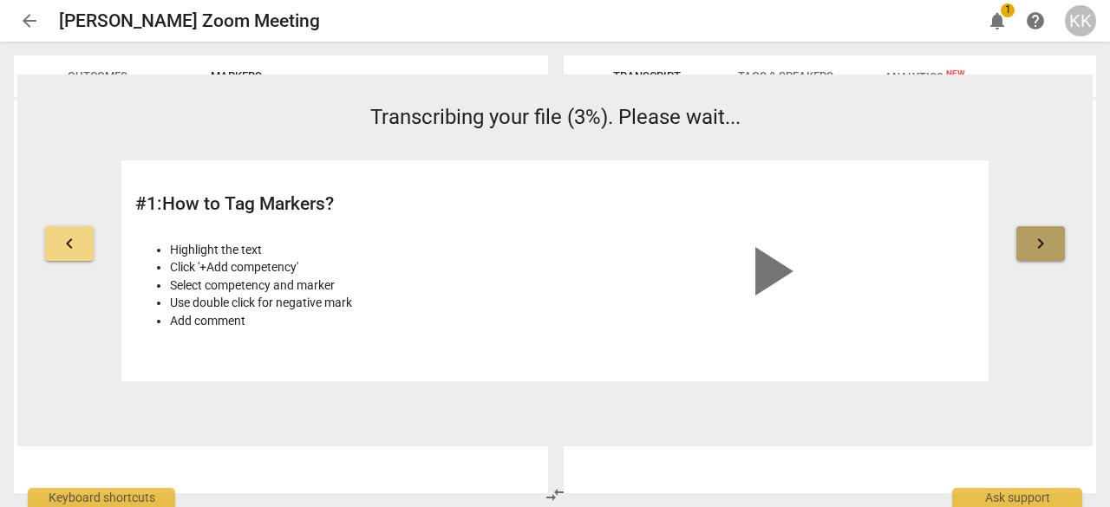
click at [1034, 238] on span "keyboard_arrow_right" at bounding box center [1040, 243] width 21 height 21
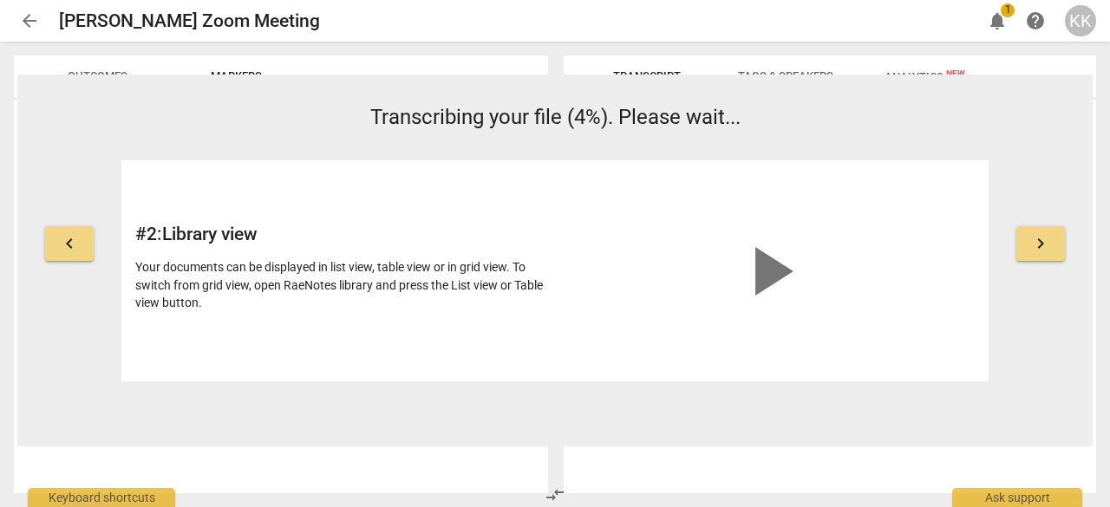
click at [708, 48] on div "Transcript Tags & Speakers Analytics New [DATE]T18:25:20Z Tags [PERSON_NAME] Pe…" at bounding box center [833, 275] width 553 height 466
click at [19, 16] on span "arrow_back" at bounding box center [29, 20] width 21 height 21
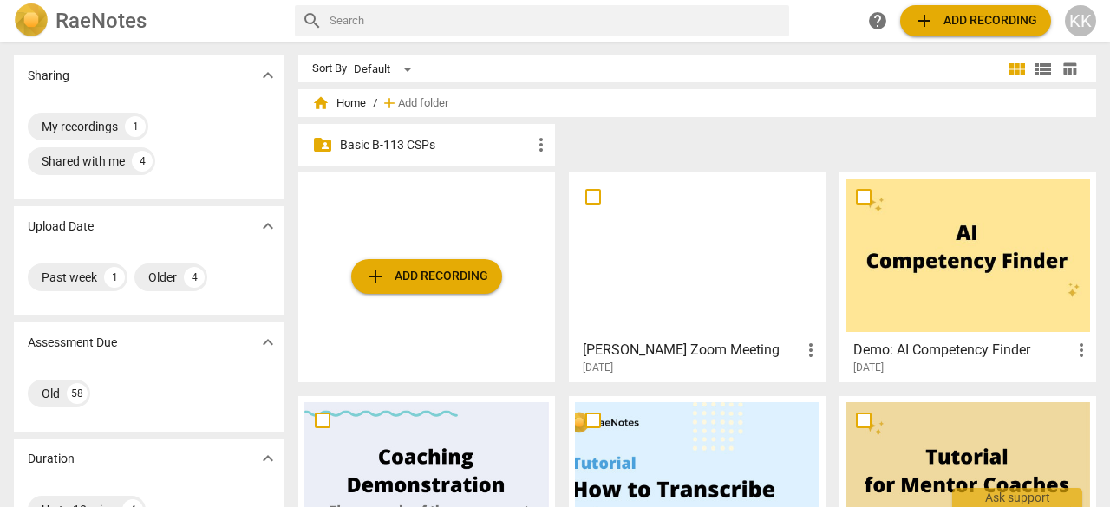
click at [803, 187] on div at bounding box center [697, 255] width 245 height 153
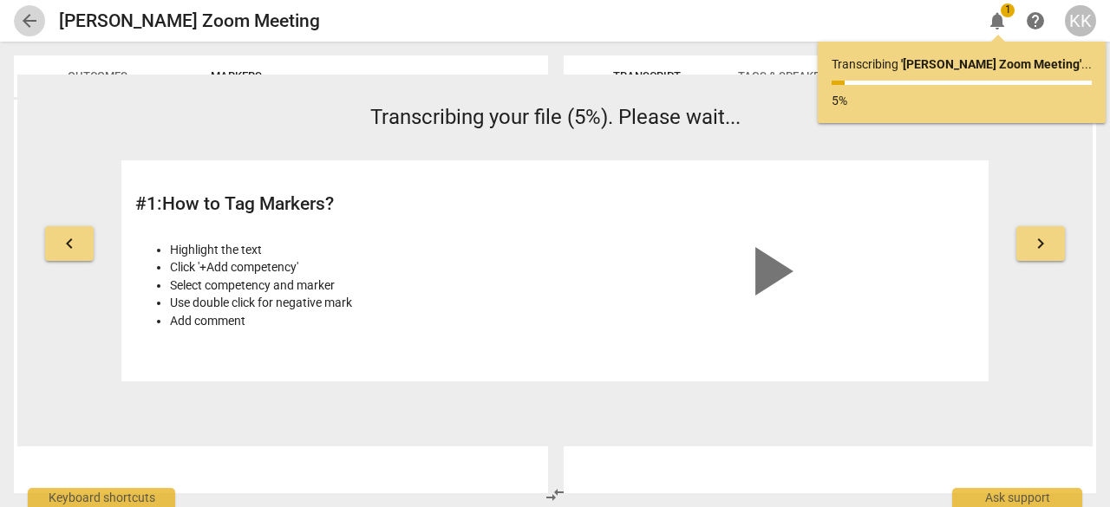
click at [29, 27] on span "arrow_back" at bounding box center [29, 20] width 21 height 21
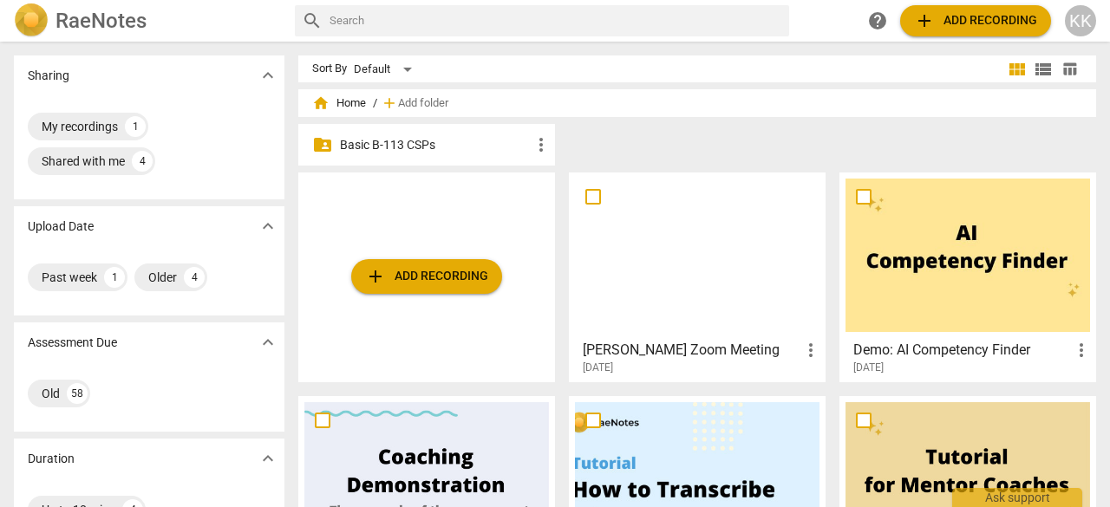
click at [732, 282] on div at bounding box center [697, 255] width 245 height 153
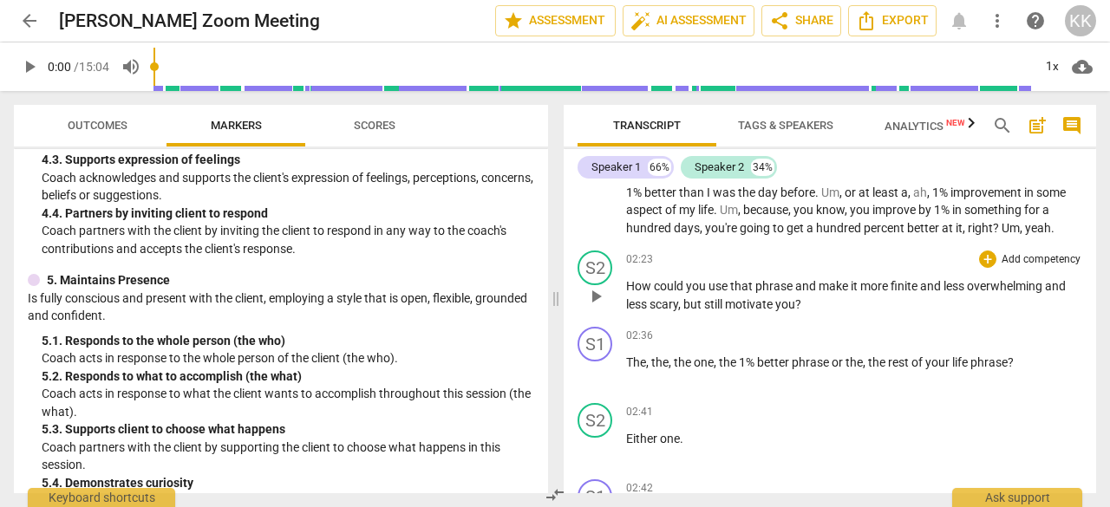
scroll to position [607, 0]
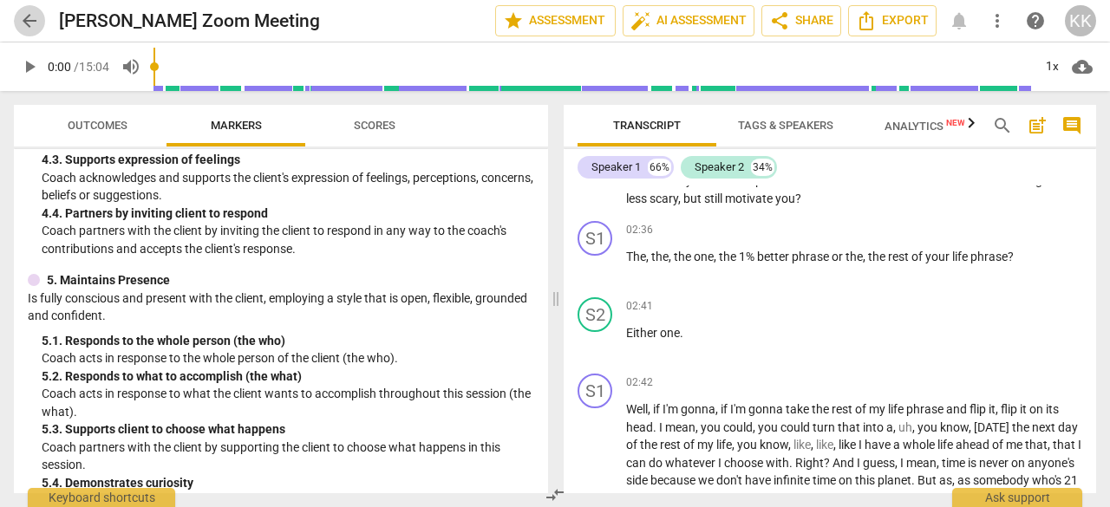
click at [31, 23] on span "arrow_back" at bounding box center [29, 20] width 21 height 21
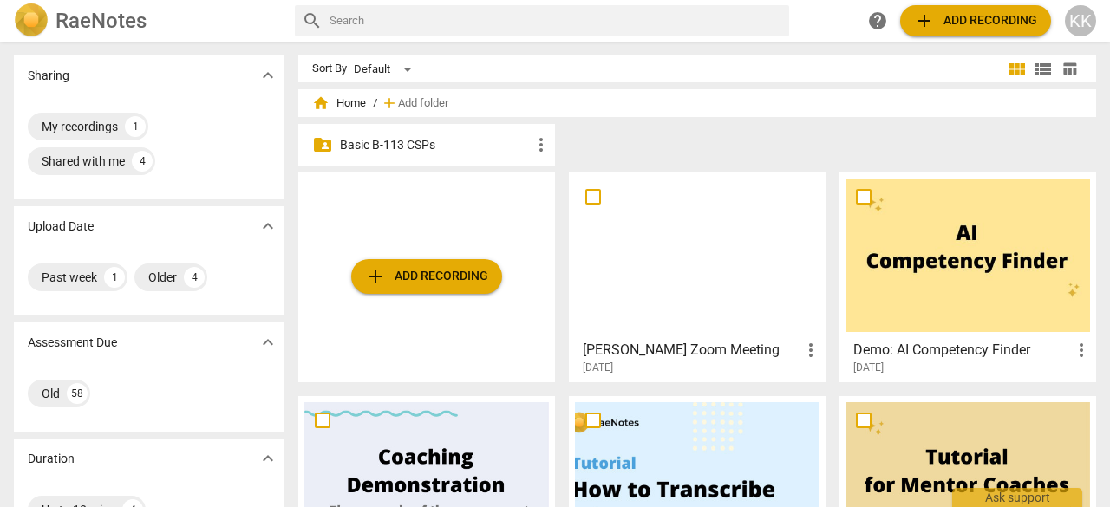
click at [706, 307] on div at bounding box center [697, 255] width 245 height 153
